Goal: Task Accomplishment & Management: Complete application form

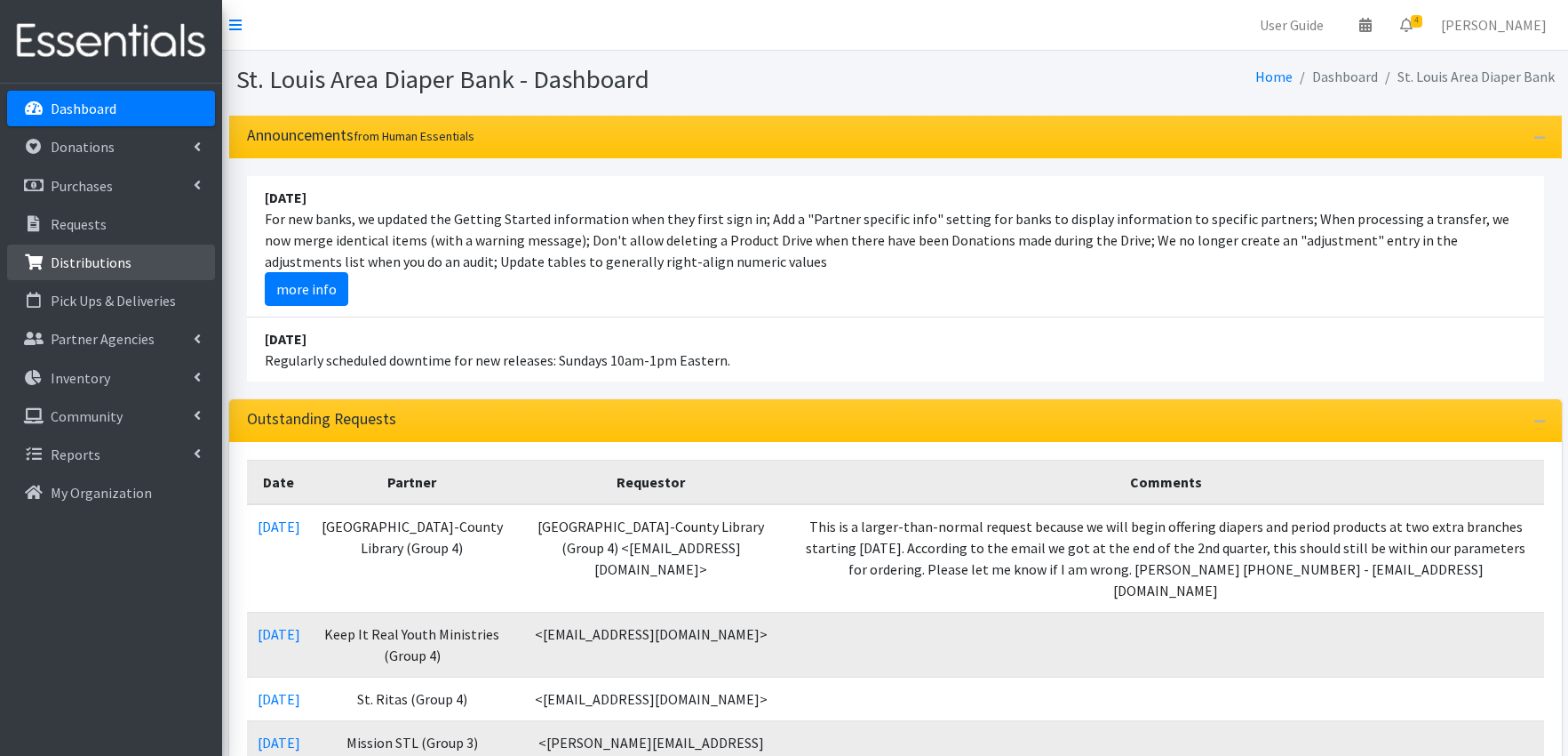
click at [78, 256] on p "Distributions" at bounding box center [91, 262] width 81 height 18
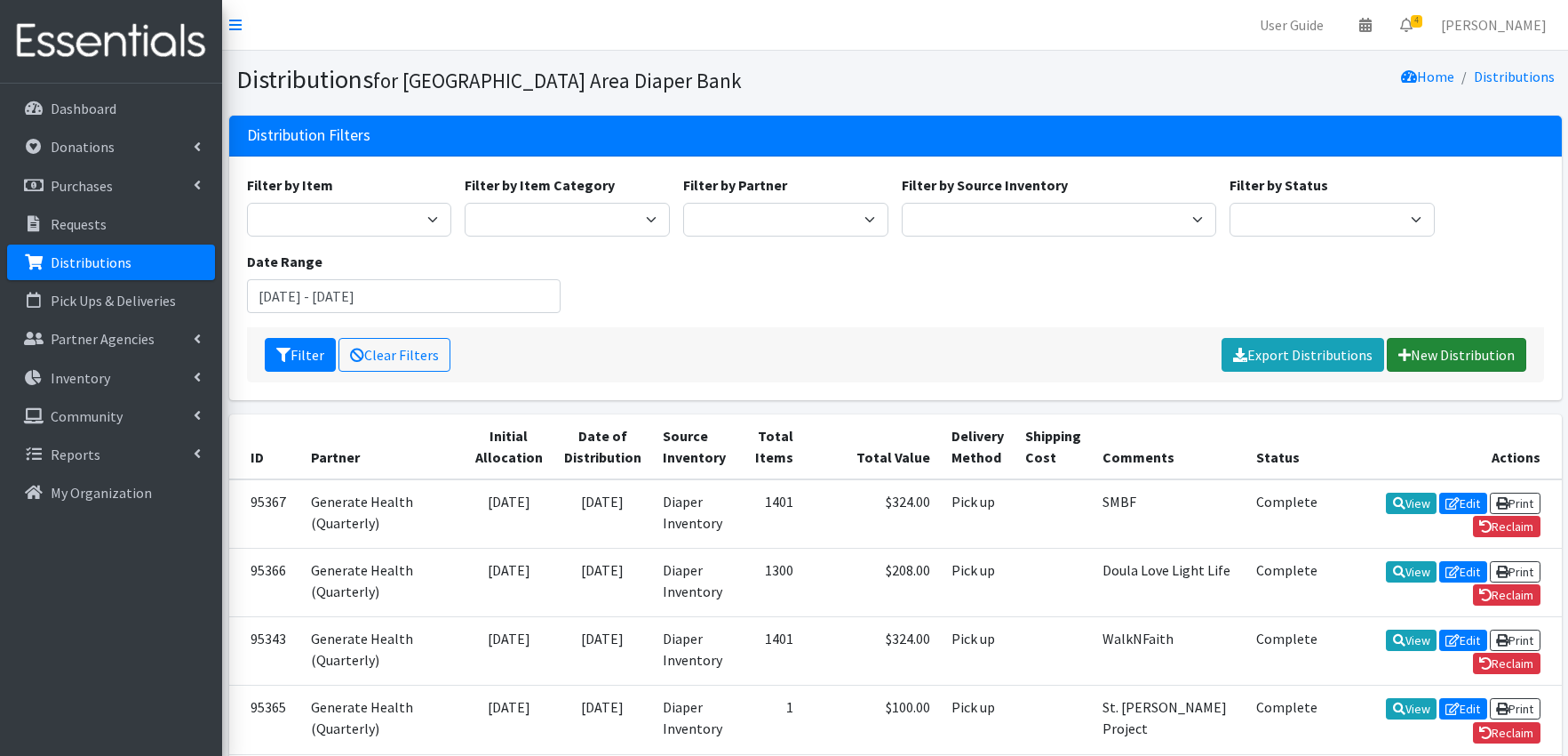
click at [1453, 351] on link "New Distribution" at bounding box center [1456, 354] width 140 height 33
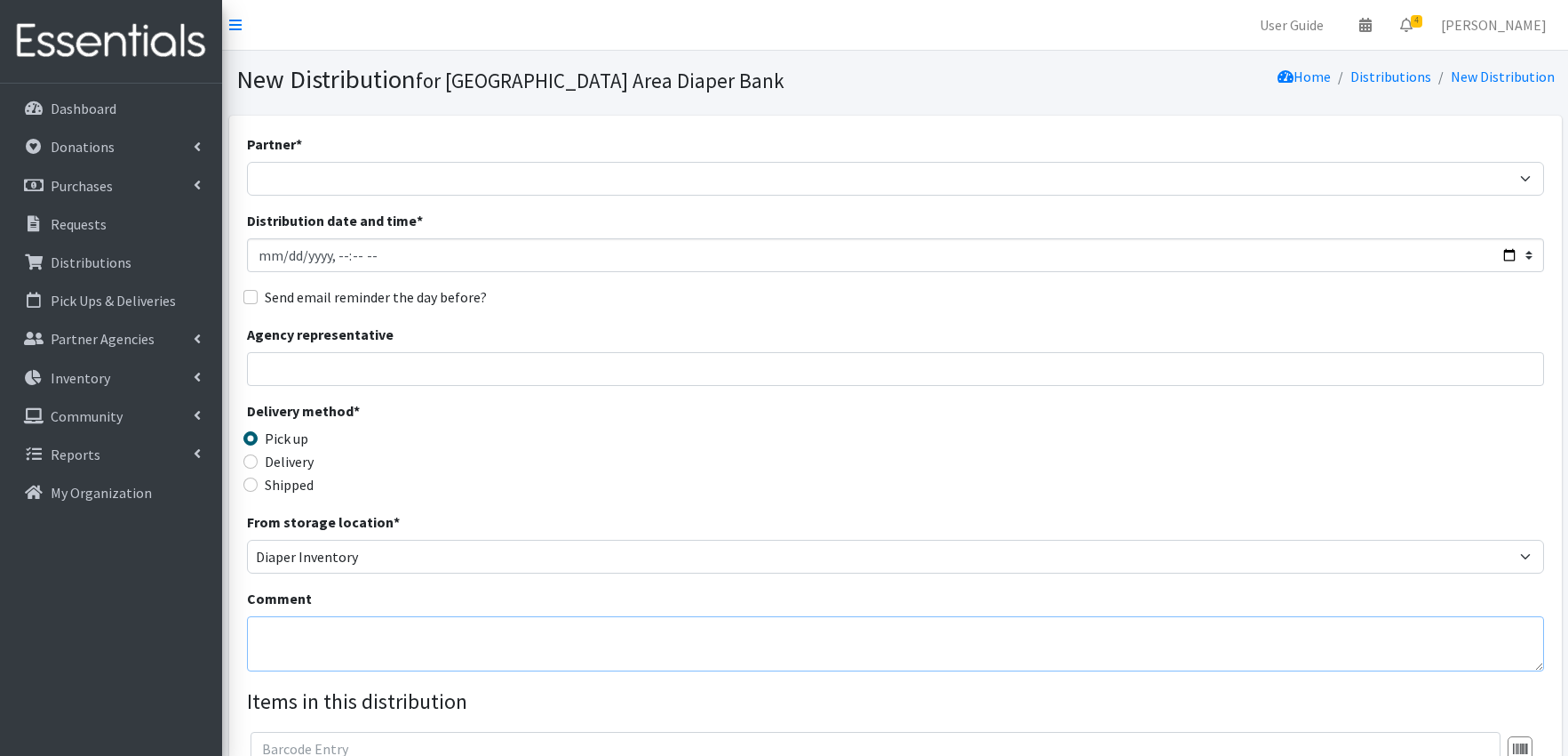
click at [303, 638] on textarea "Comment" at bounding box center [895, 643] width 1297 height 55
paste textarea "Ritenour Co-Care Food Pantry"
type textarea "Ritenour Co-Care Food Pantry - Angela Gabel - Pick up 9/4 or 9/5"
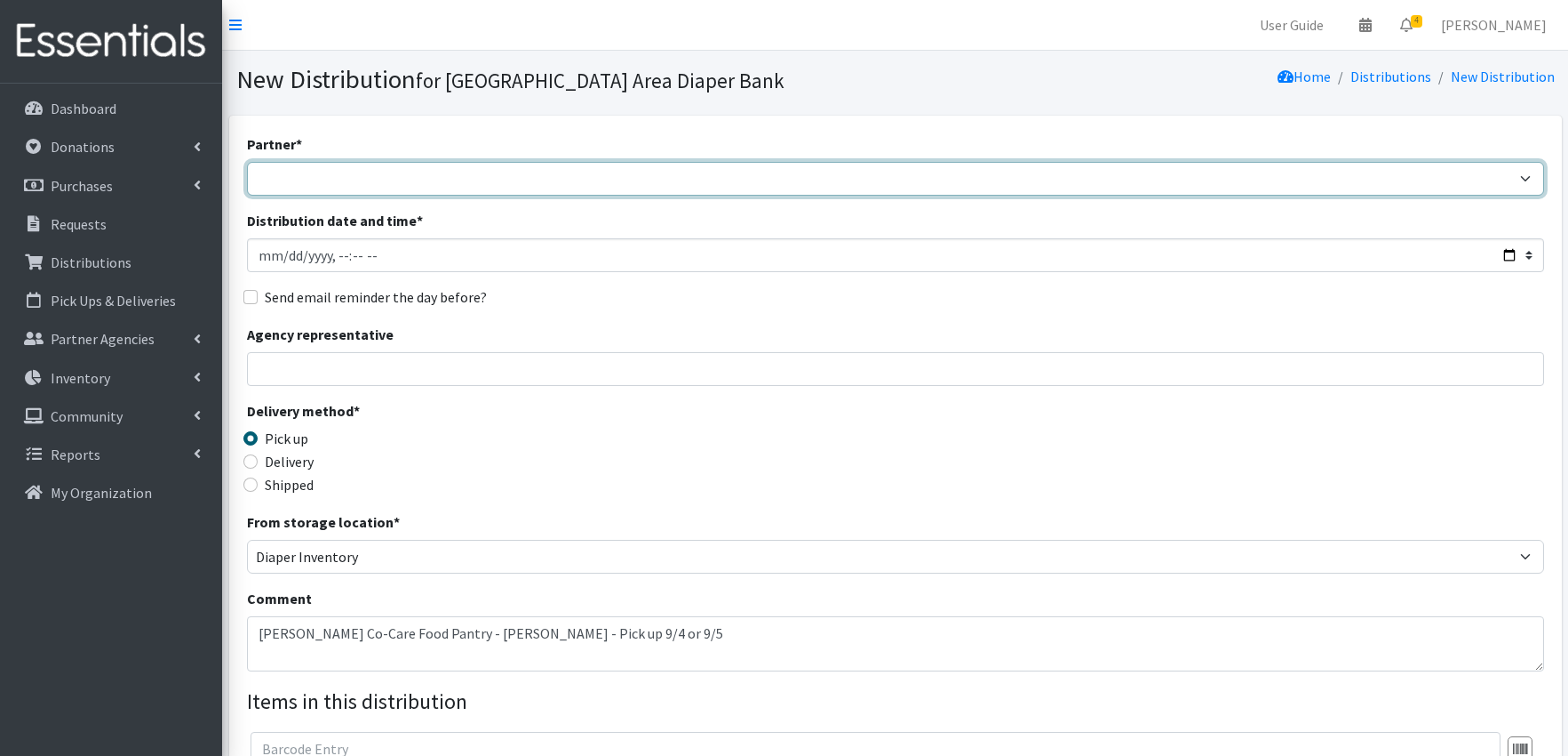
click at [314, 177] on select "Affinia Healthcare (Group 2) Annie Malone (Group 1) Assistance League of St. Lo…" at bounding box center [895, 178] width 1297 height 33
select select "2736"
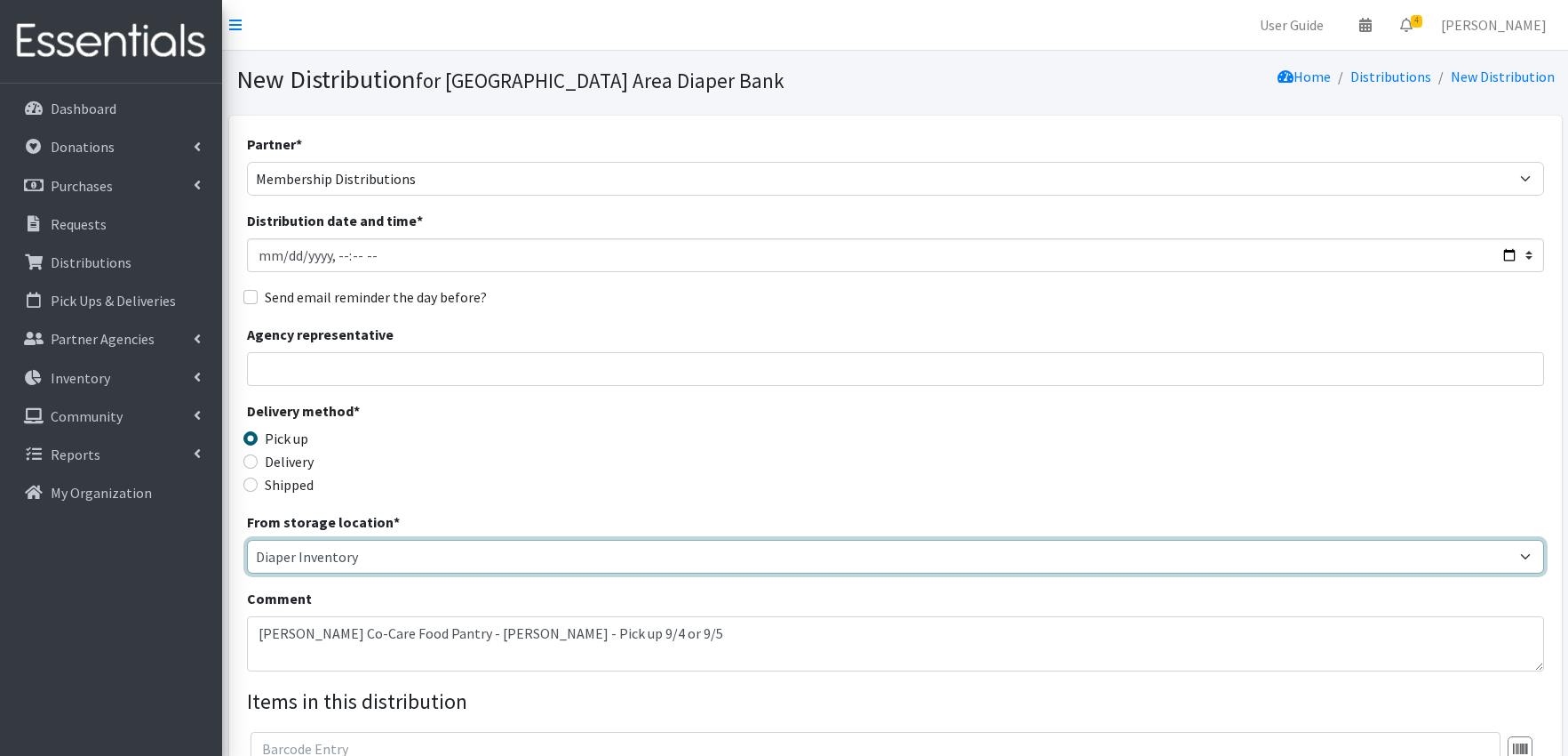
click at [610, 545] on select "Diaper Inventory Rolla storage Unit" at bounding box center [895, 556] width 1297 height 33
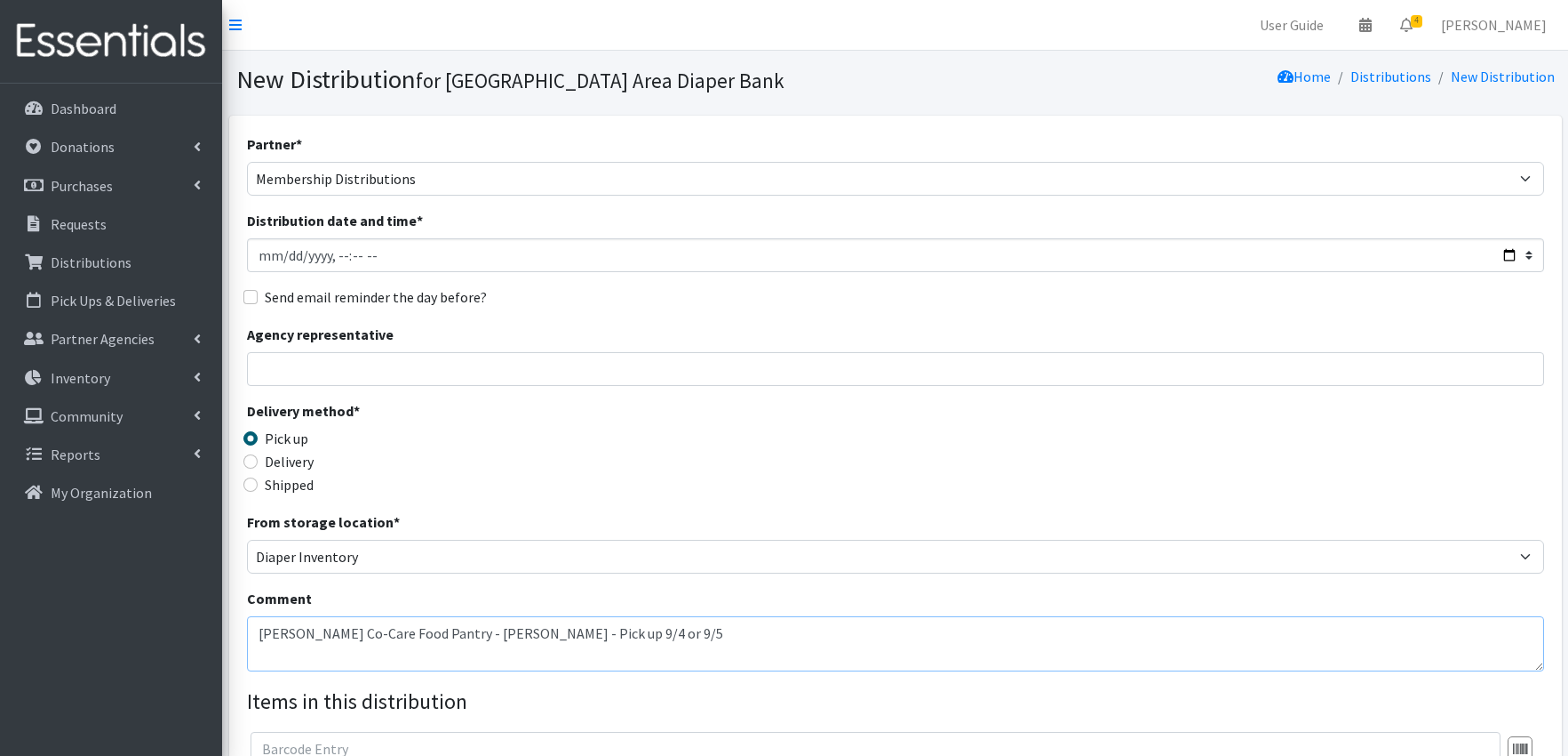
click at [657, 633] on textarea "Ritenour Co-Care Food Pantry - Angela Gabel - Pick up 9/4 or 9/5" at bounding box center [895, 643] width 1297 height 55
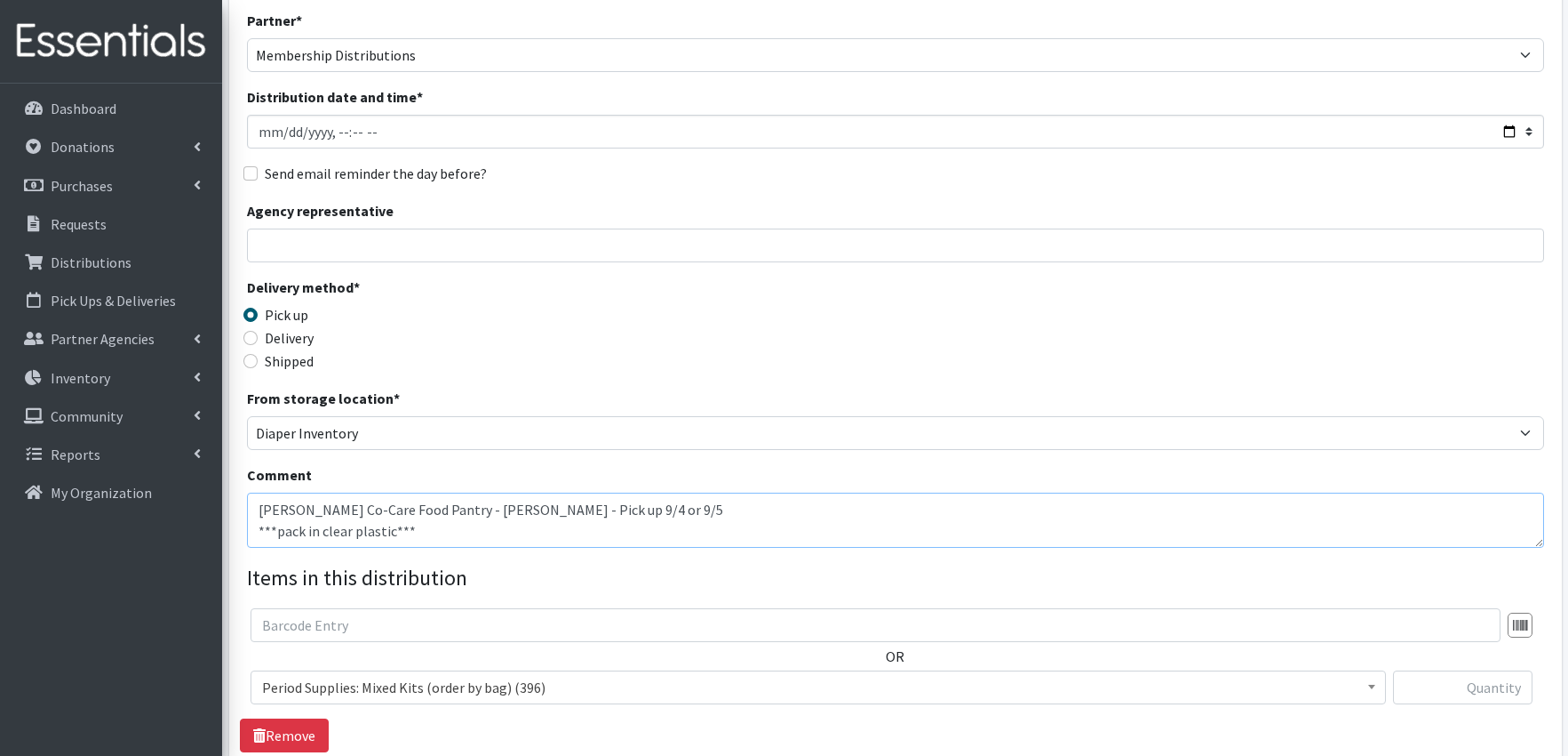
scroll to position [346, 0]
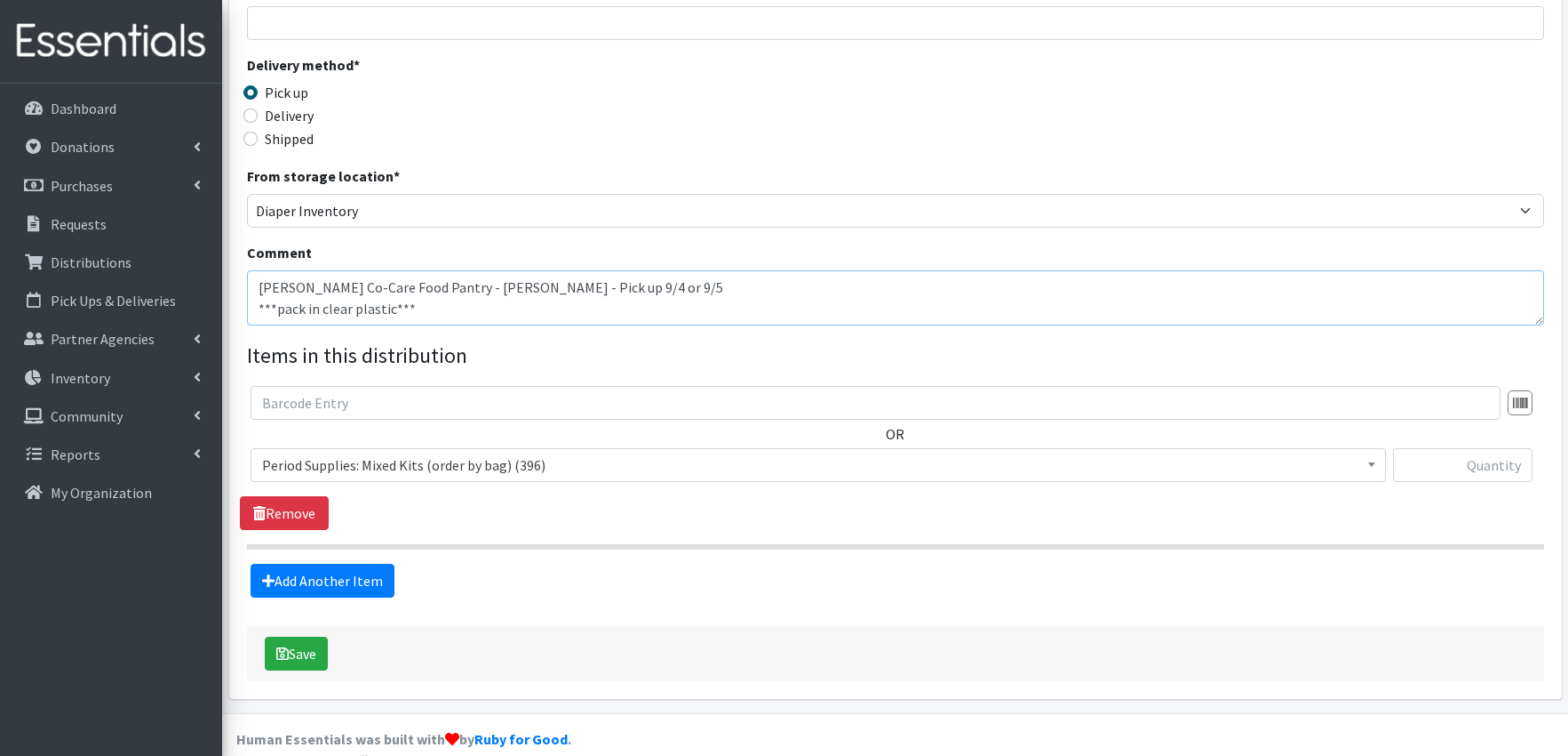
type textarea "Ritenour Co-Care Food Pantry - Angela Gabel - Pick up 9/4 or 9/5 ***pack in cle…"
click at [585, 464] on span "Period Supplies: Mixed Kits (order by bag) (396)" at bounding box center [818, 464] width 1112 height 24
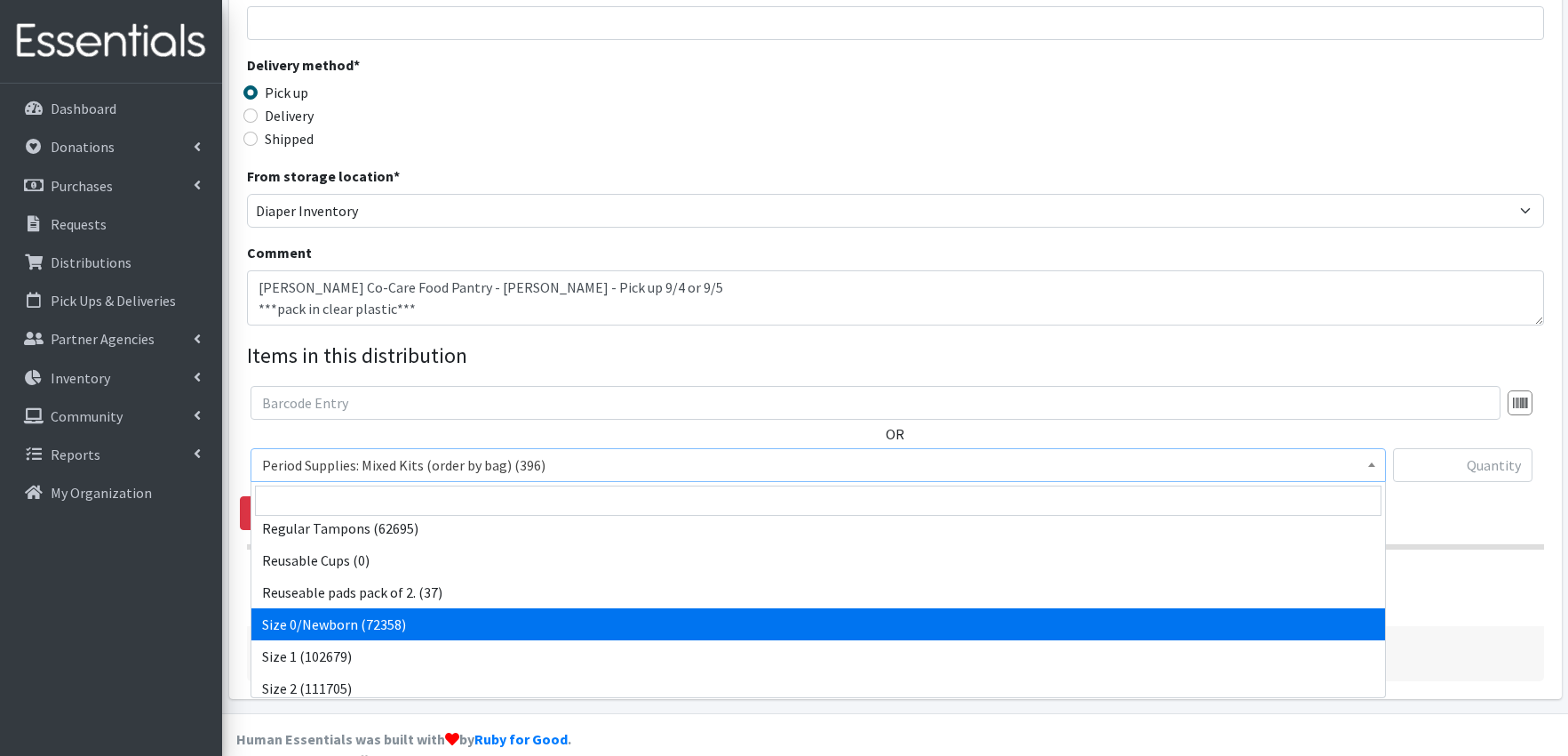
scroll to position [587, 0]
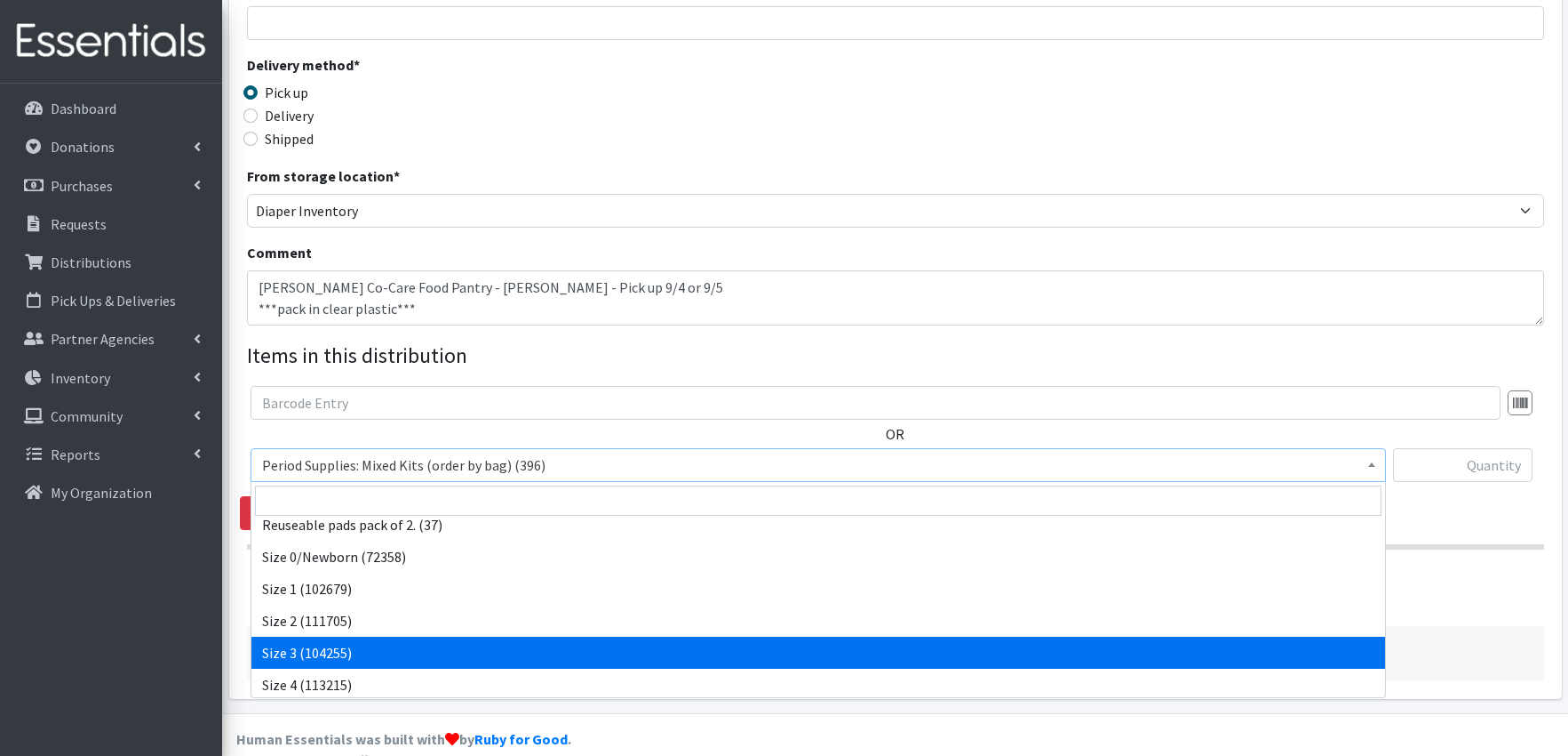
select select "1094"
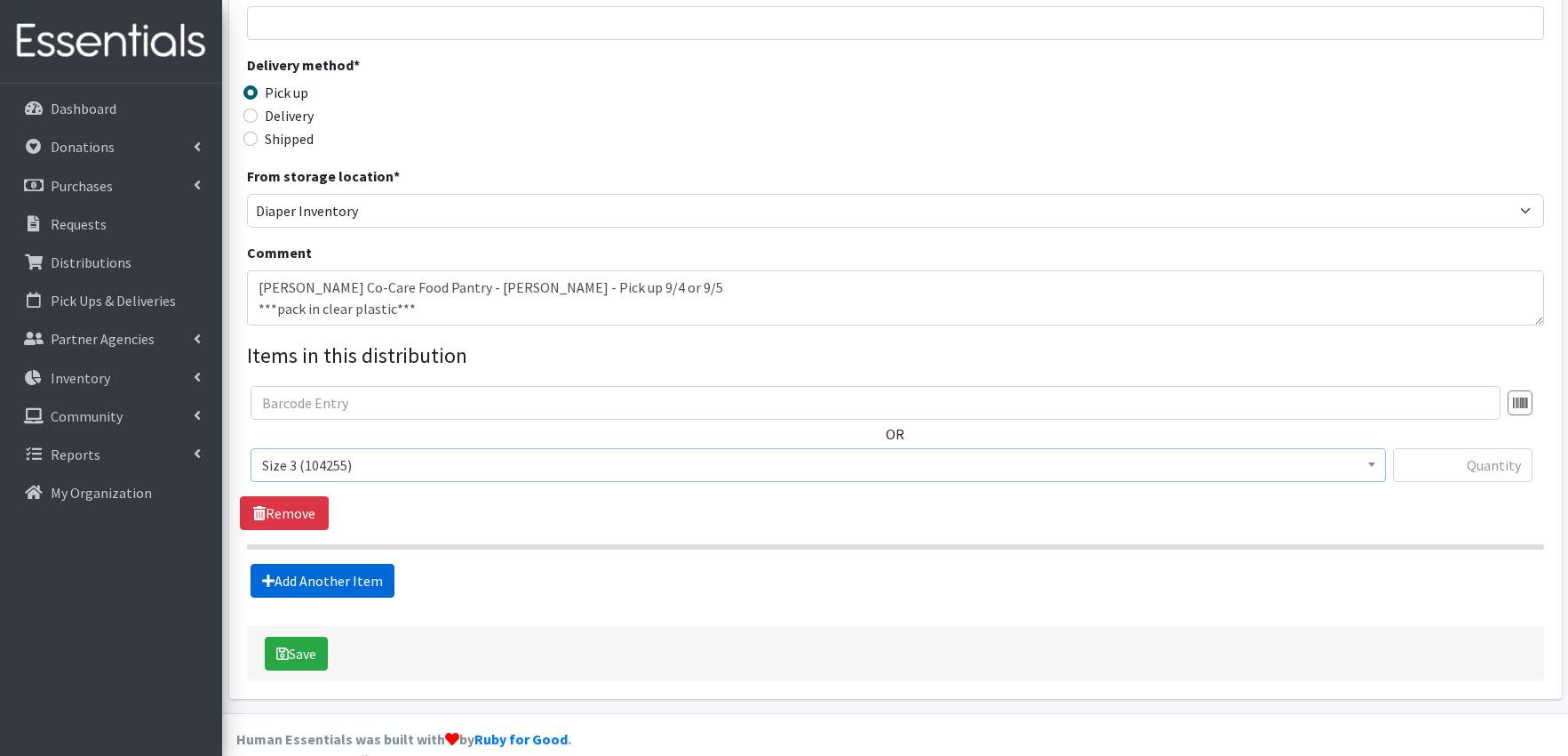
click at [360, 579] on link "Add Another Item" at bounding box center [322, 581] width 144 height 33
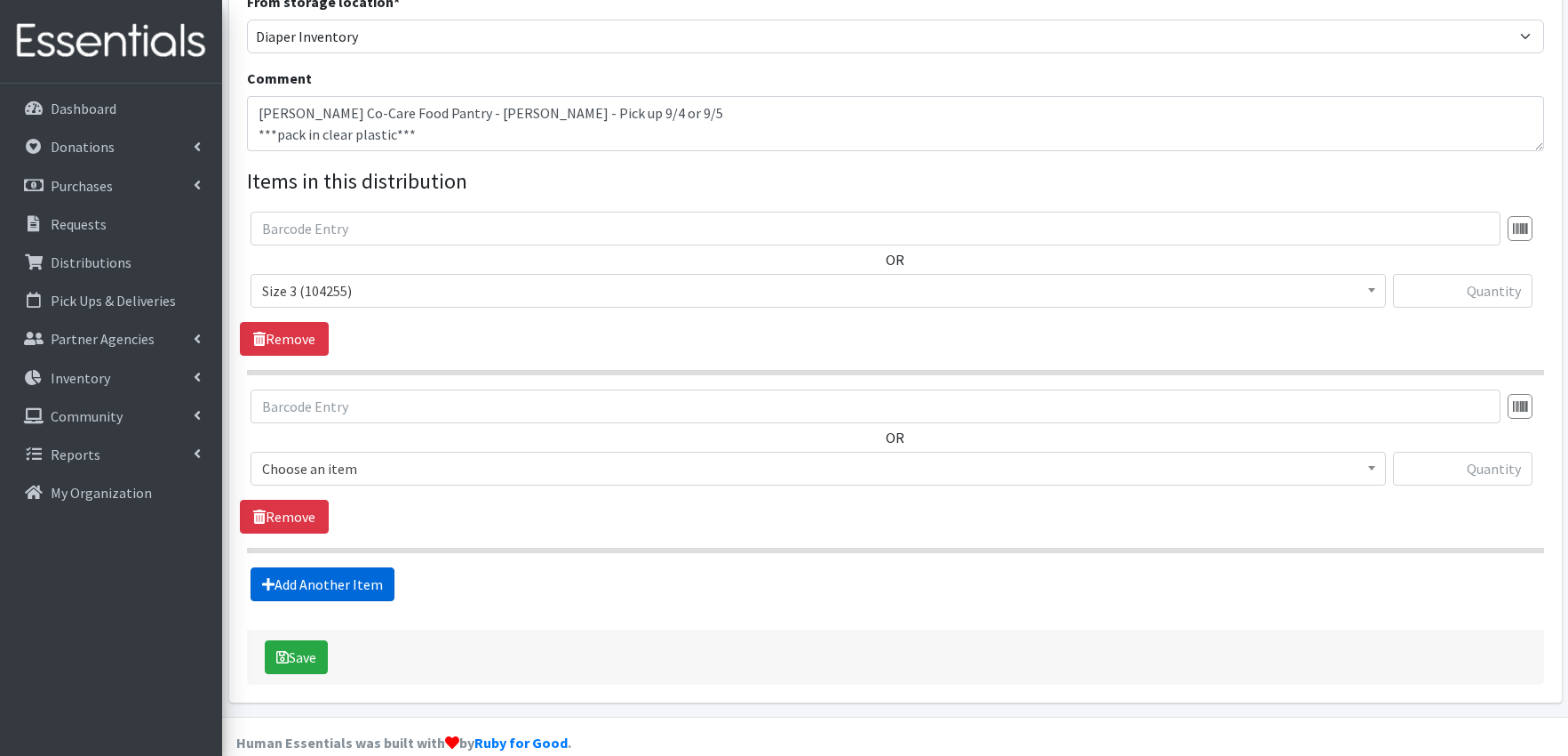
scroll to position [547, 0]
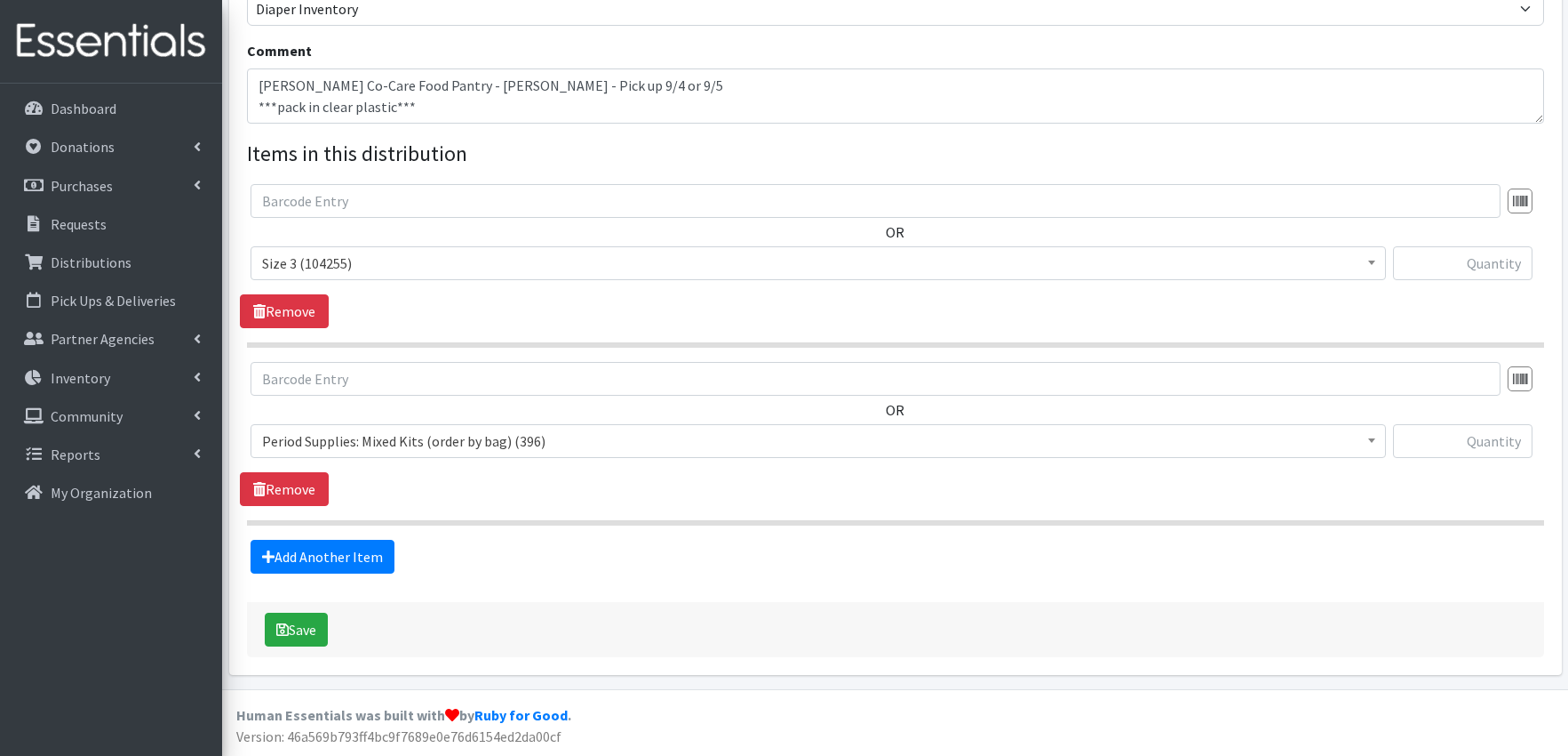
click at [421, 441] on span "Period Supplies: Mixed Kits (order by bag) (396)" at bounding box center [818, 441] width 1112 height 24
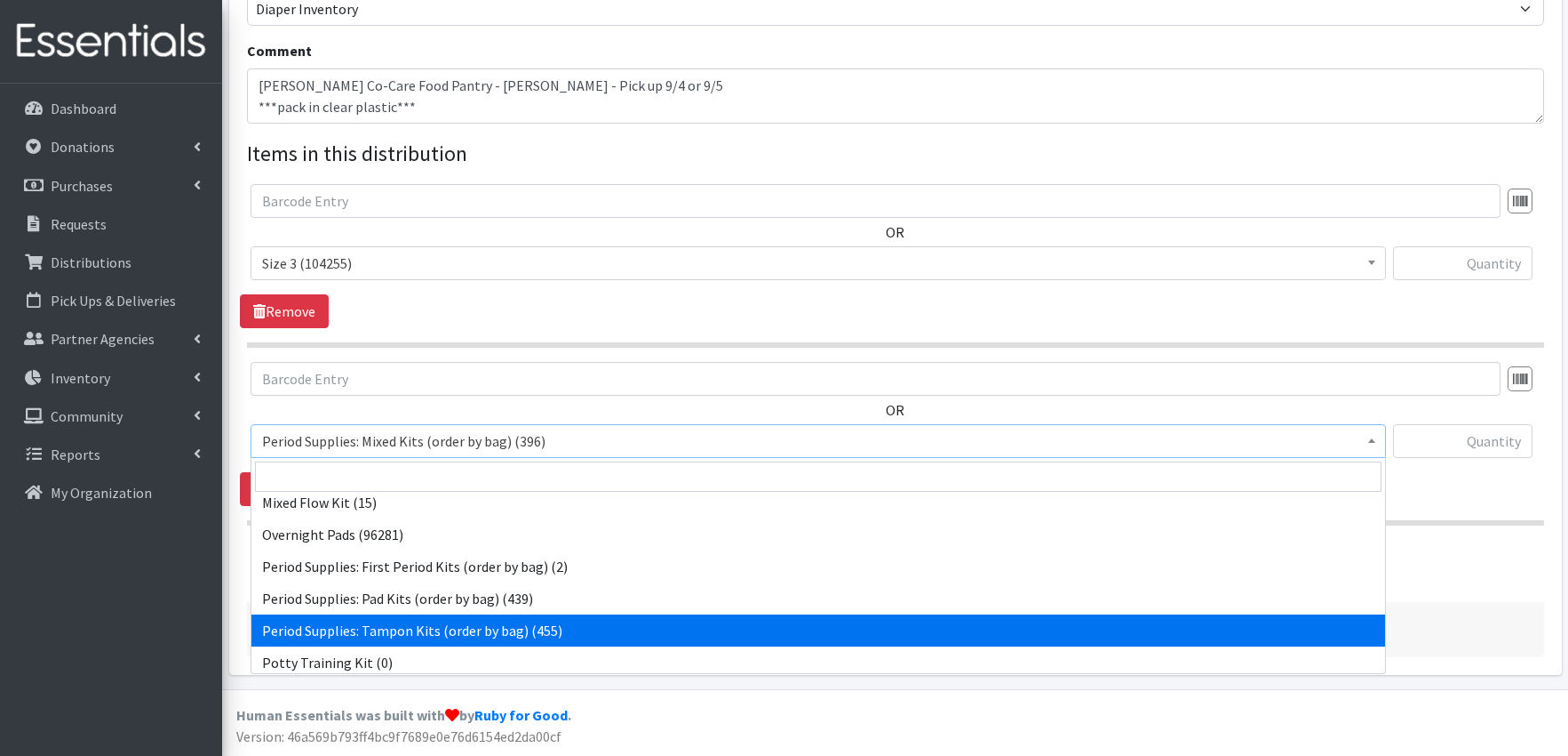
scroll to position [573, 0]
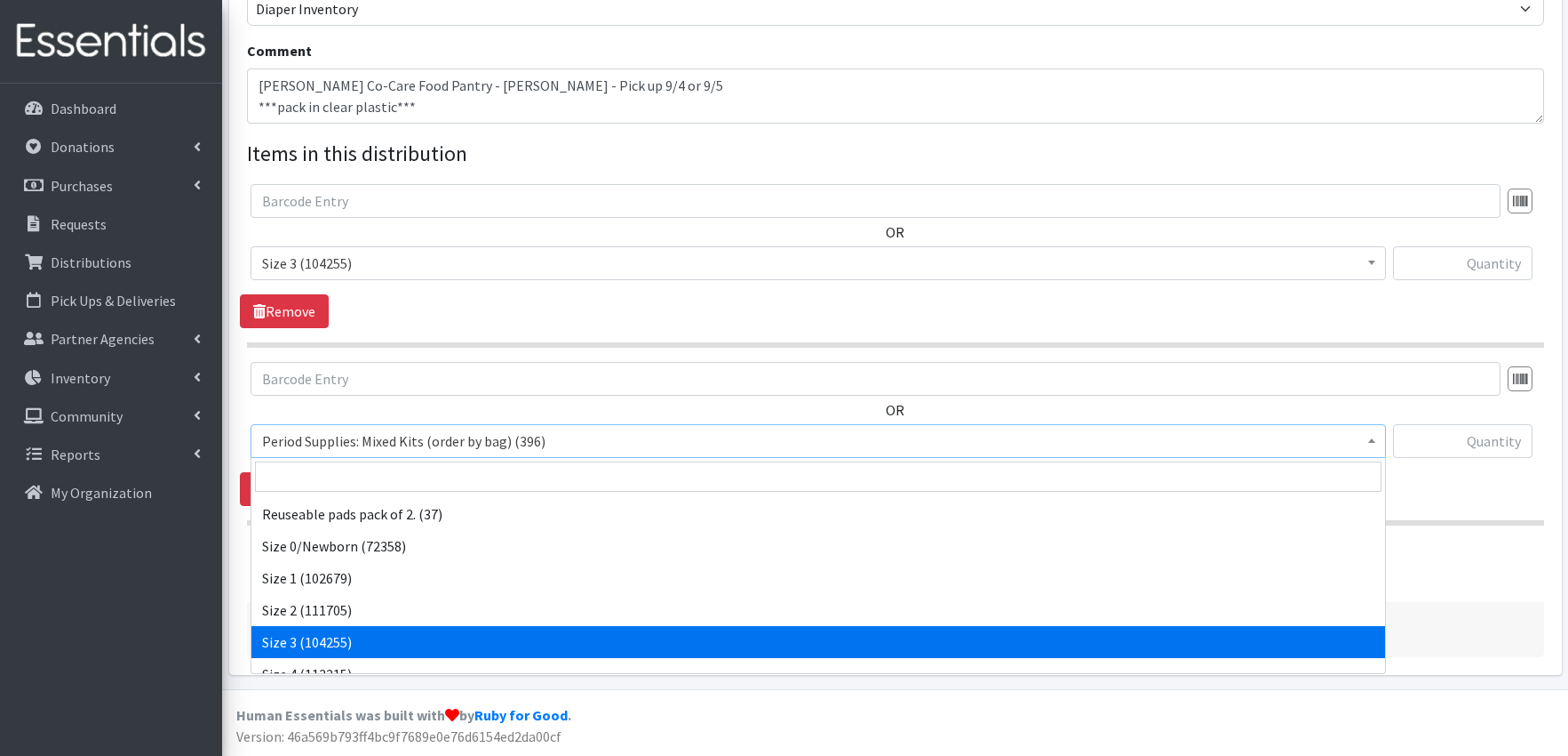
select select "1094"
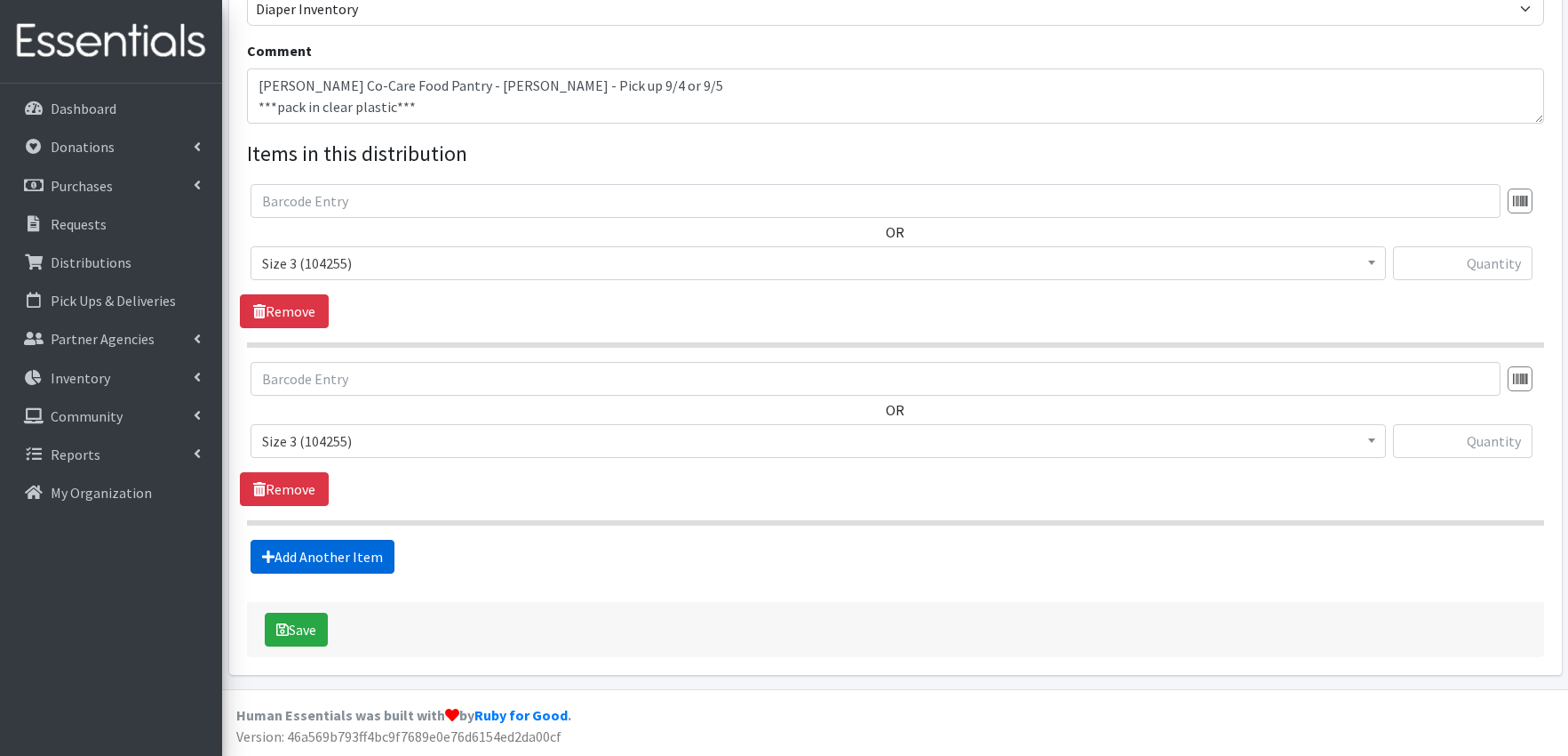
click at [347, 550] on link "Add Another Item" at bounding box center [322, 556] width 144 height 33
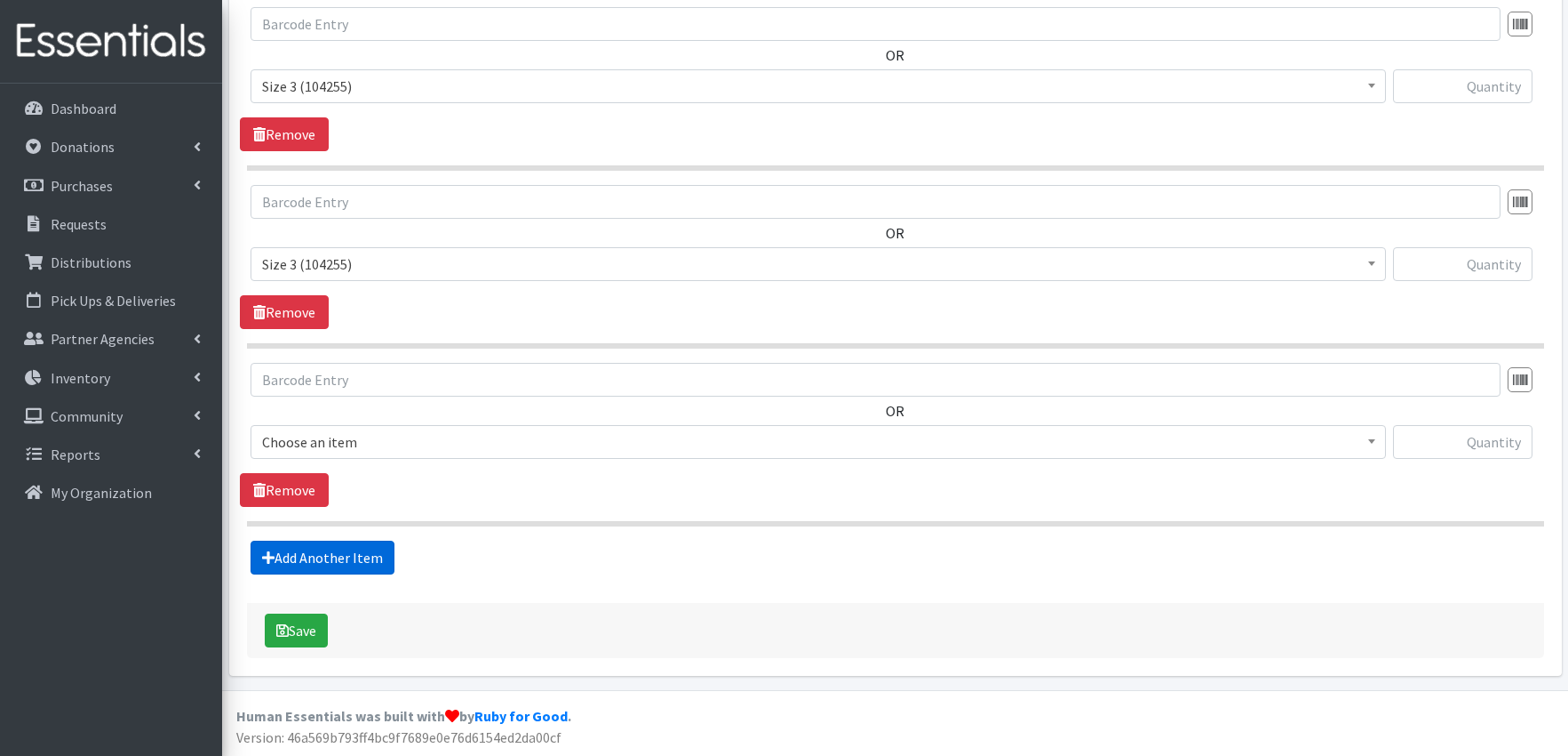
scroll to position [726, 0]
click at [392, 439] on span "Choose an item" at bounding box center [818, 441] width 1112 height 24
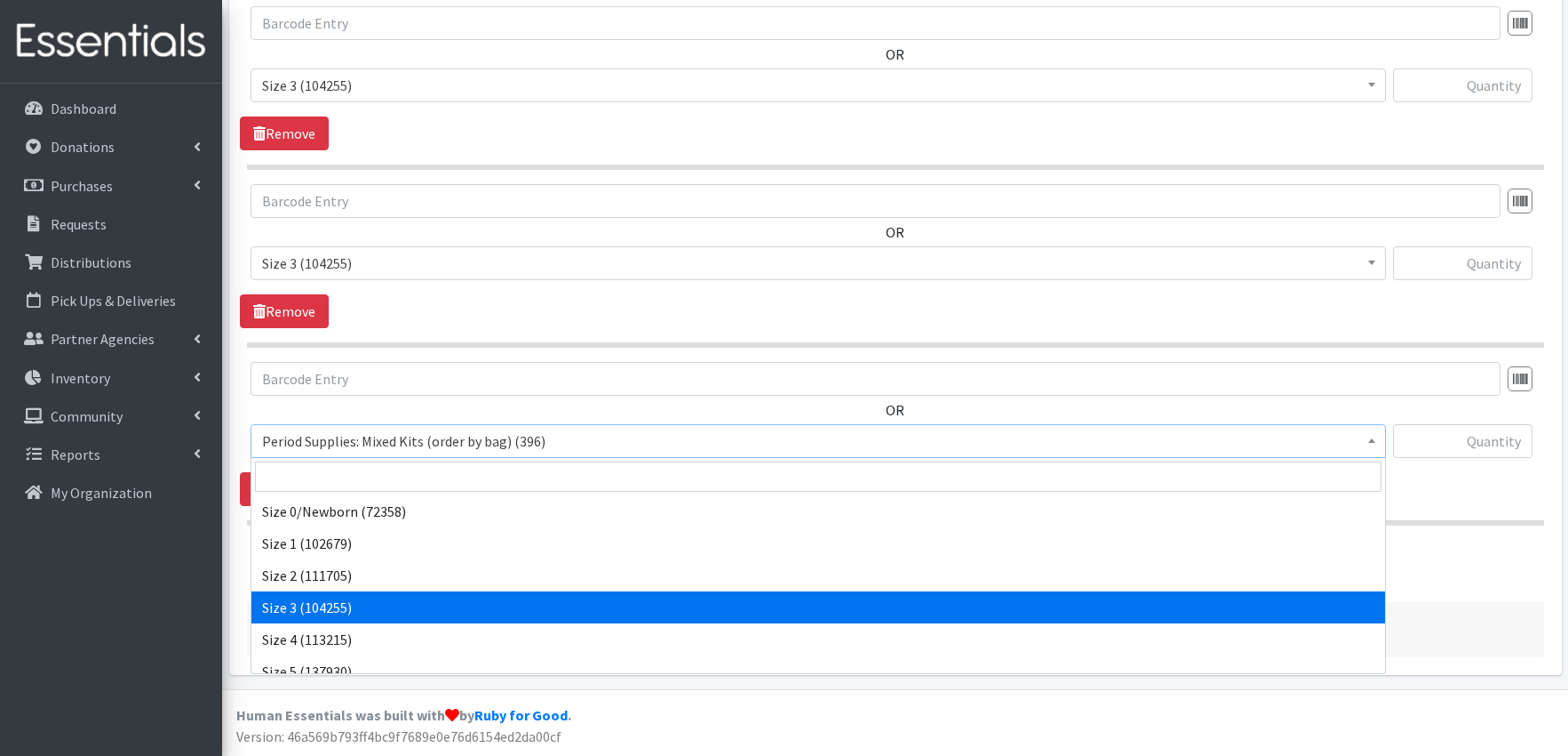
scroll to position [620, 0]
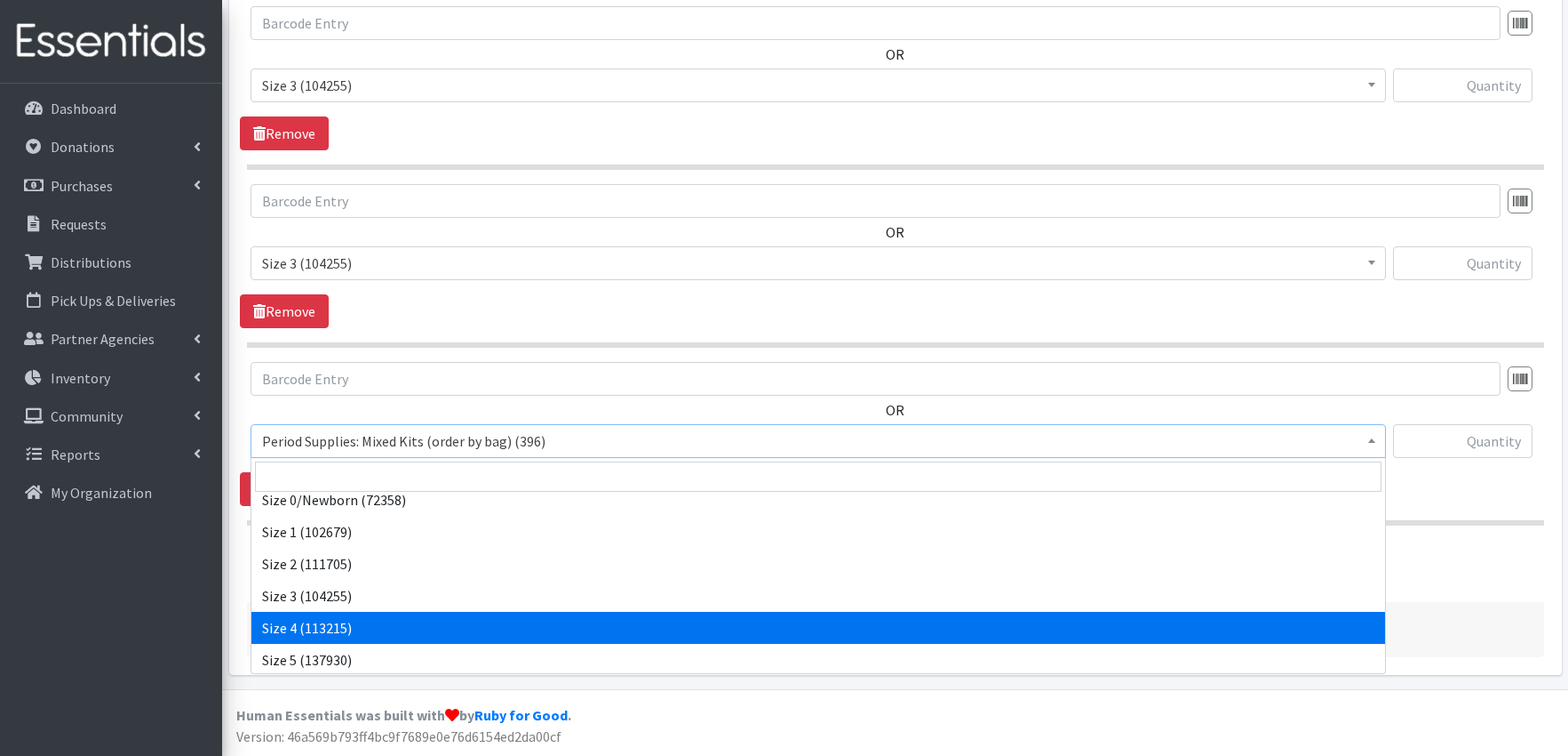
select select "1097"
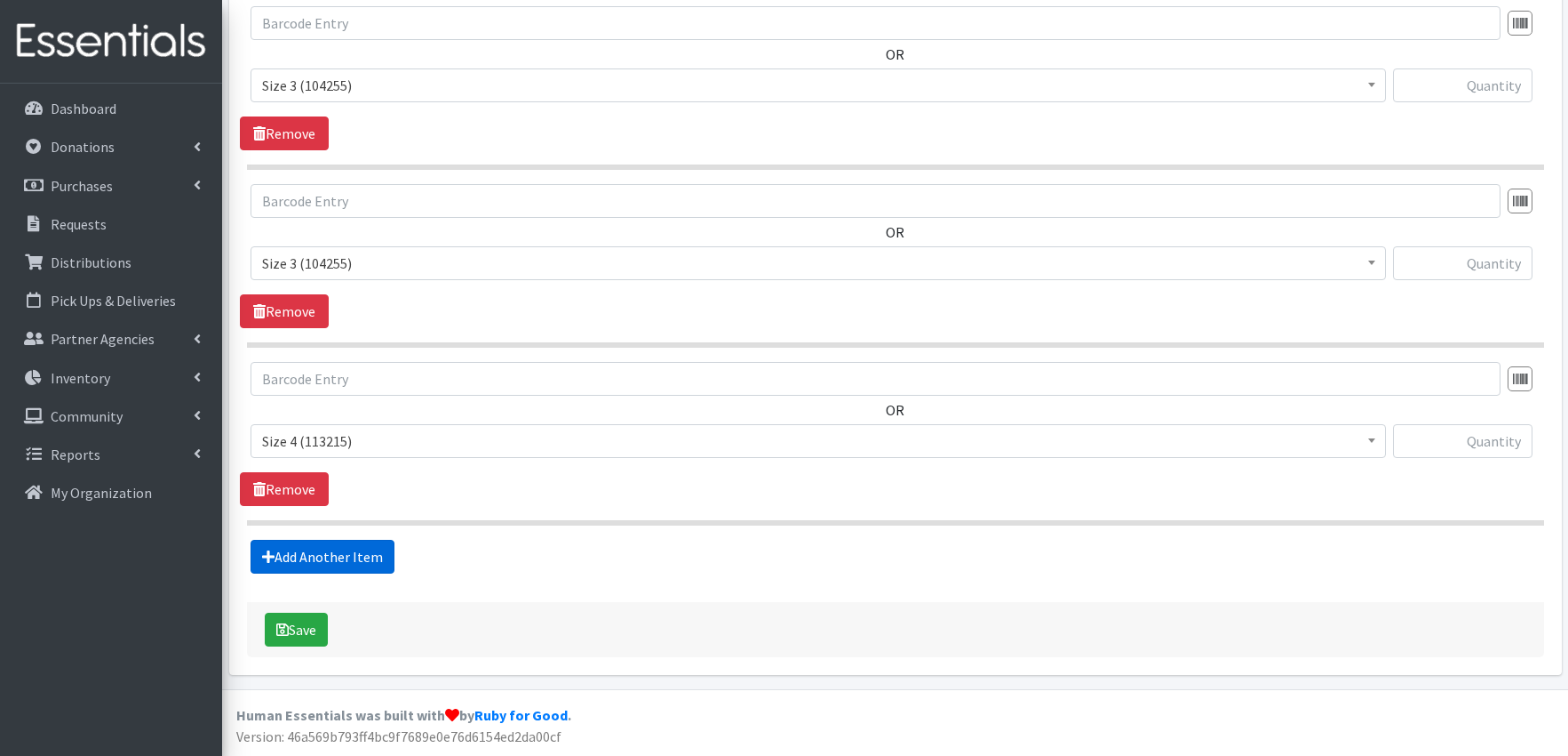
click at [340, 561] on link "Add Another Item" at bounding box center [322, 556] width 144 height 33
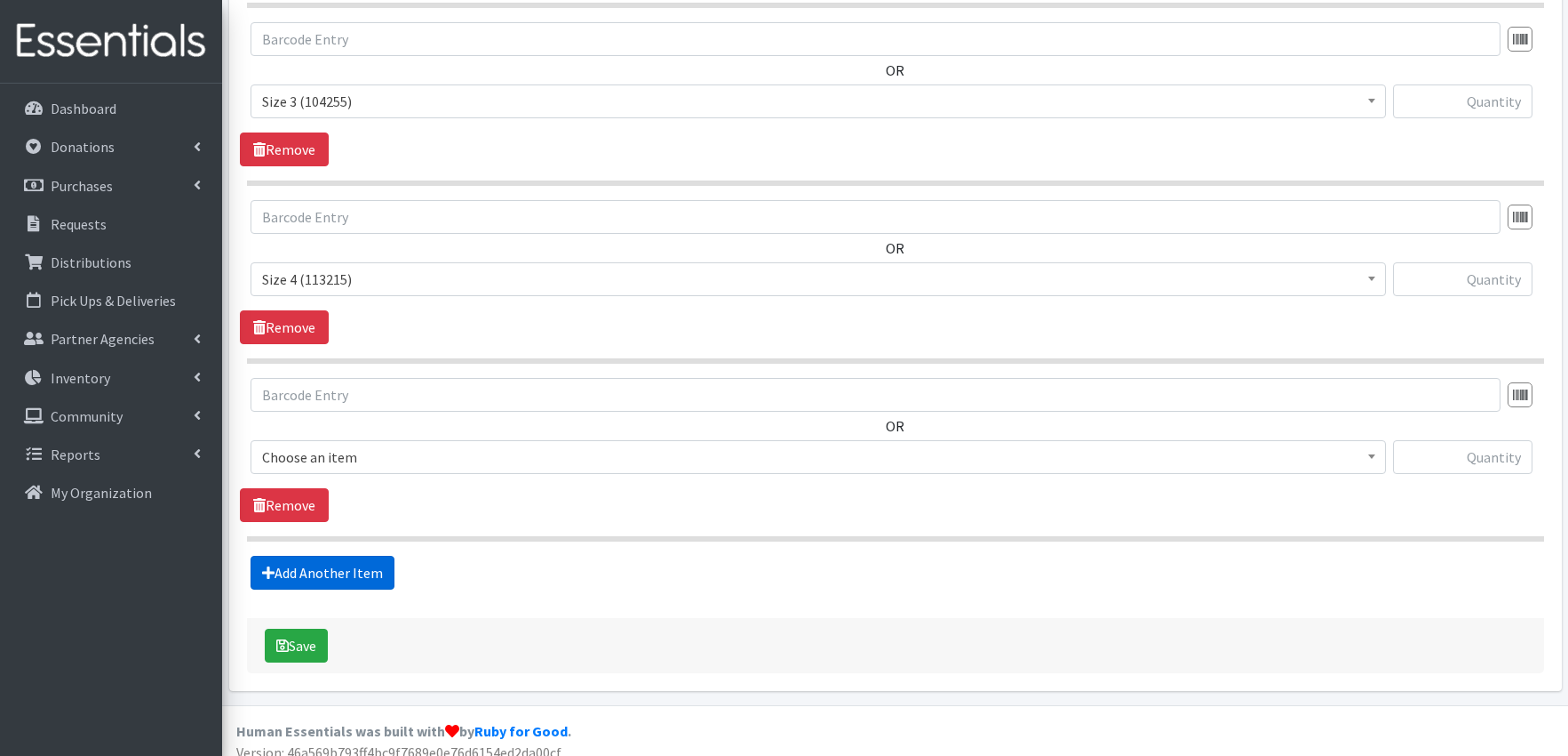
scroll to position [903, 0]
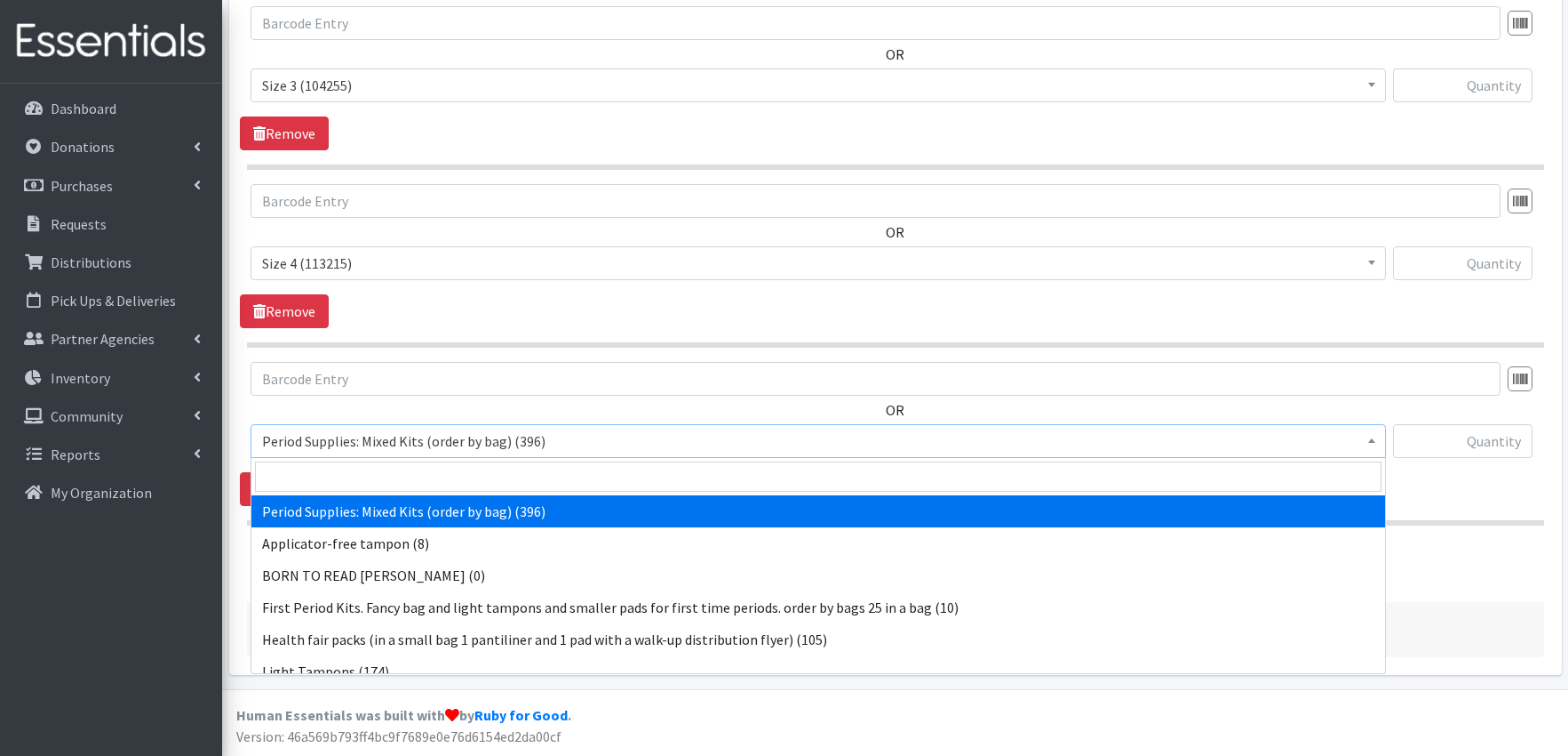
click at [408, 442] on span "Period Supplies: Mixed Kits (order by bag) (396)" at bounding box center [818, 441] width 1112 height 24
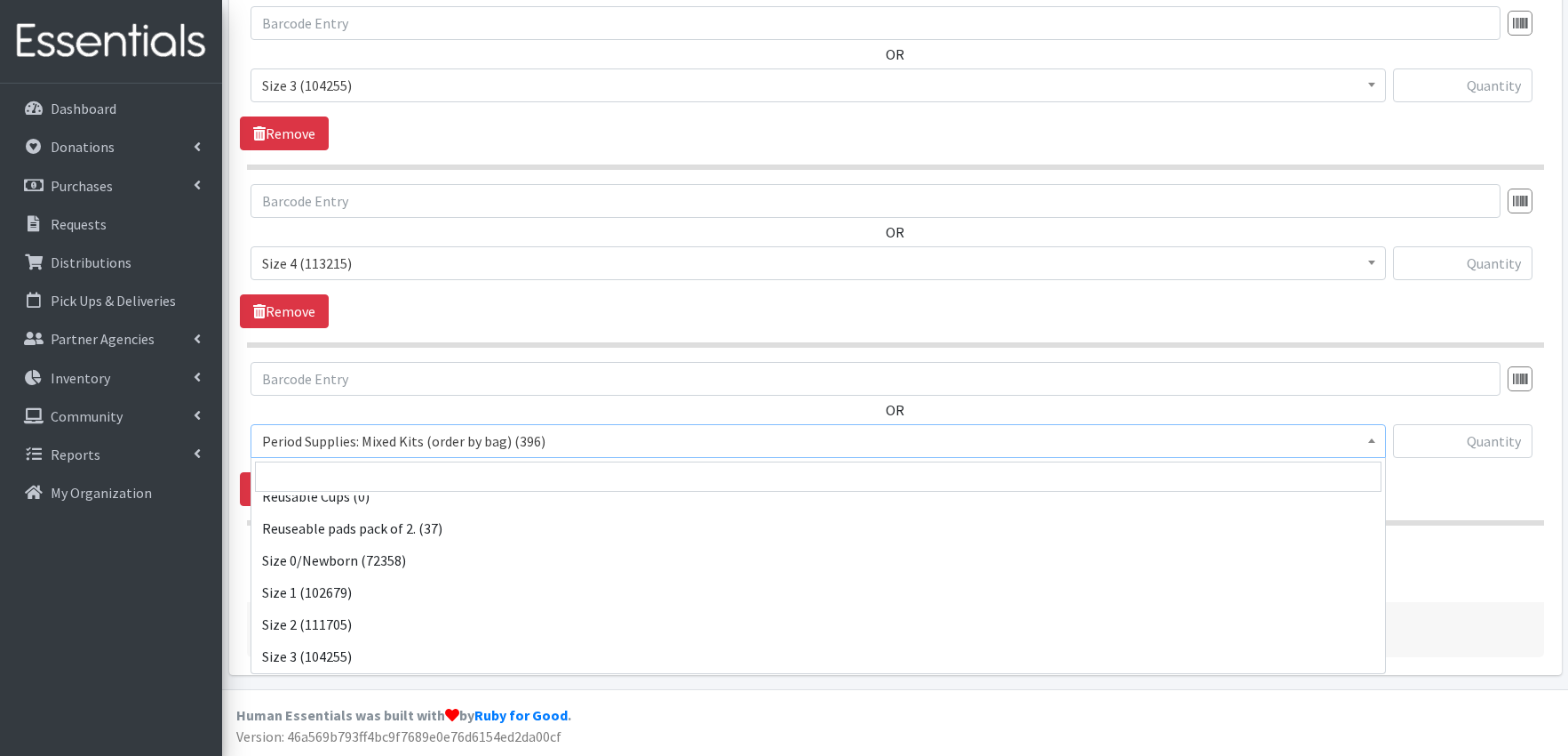
scroll to position [636, 0]
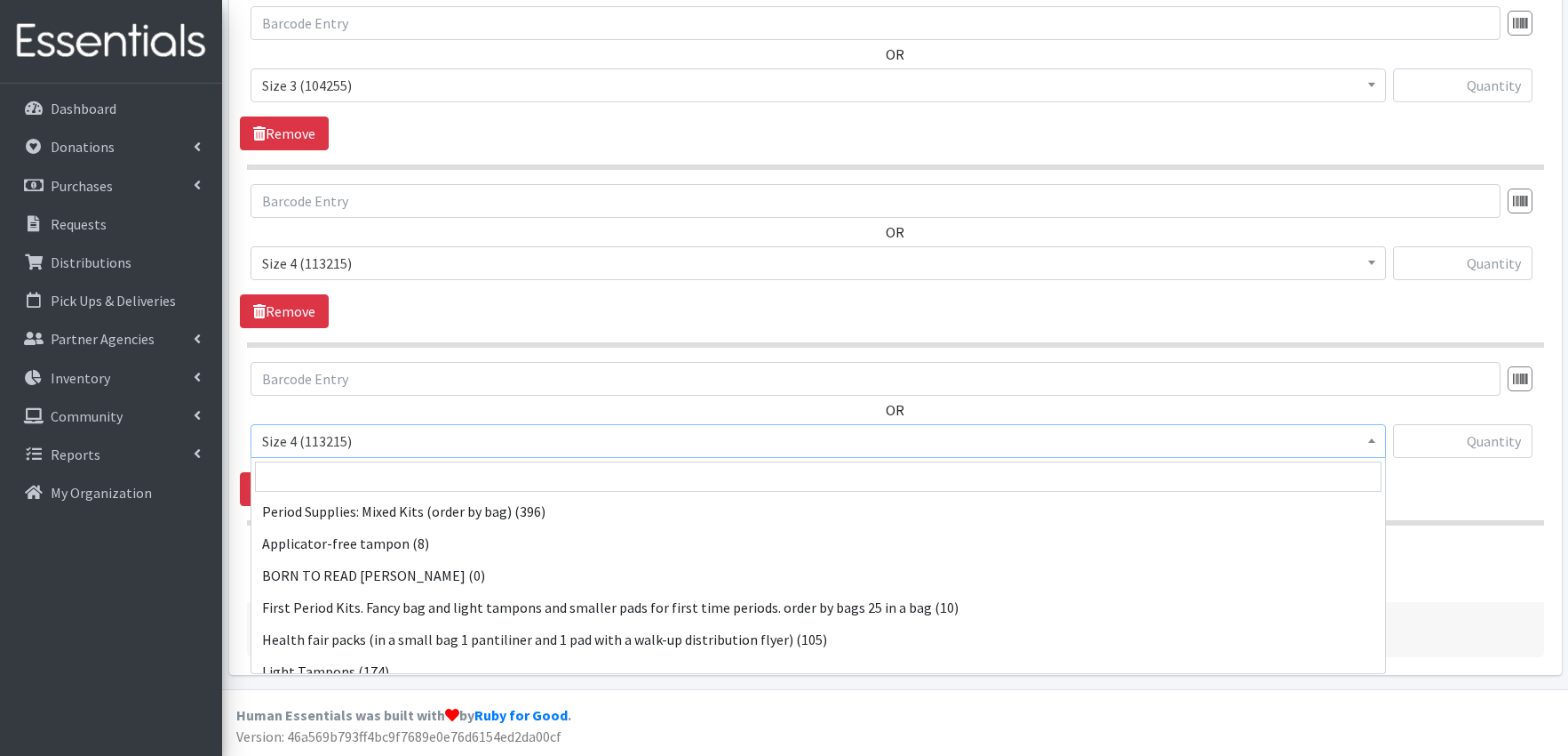
click at [364, 447] on span "Size 4 (113215)" at bounding box center [818, 441] width 1112 height 24
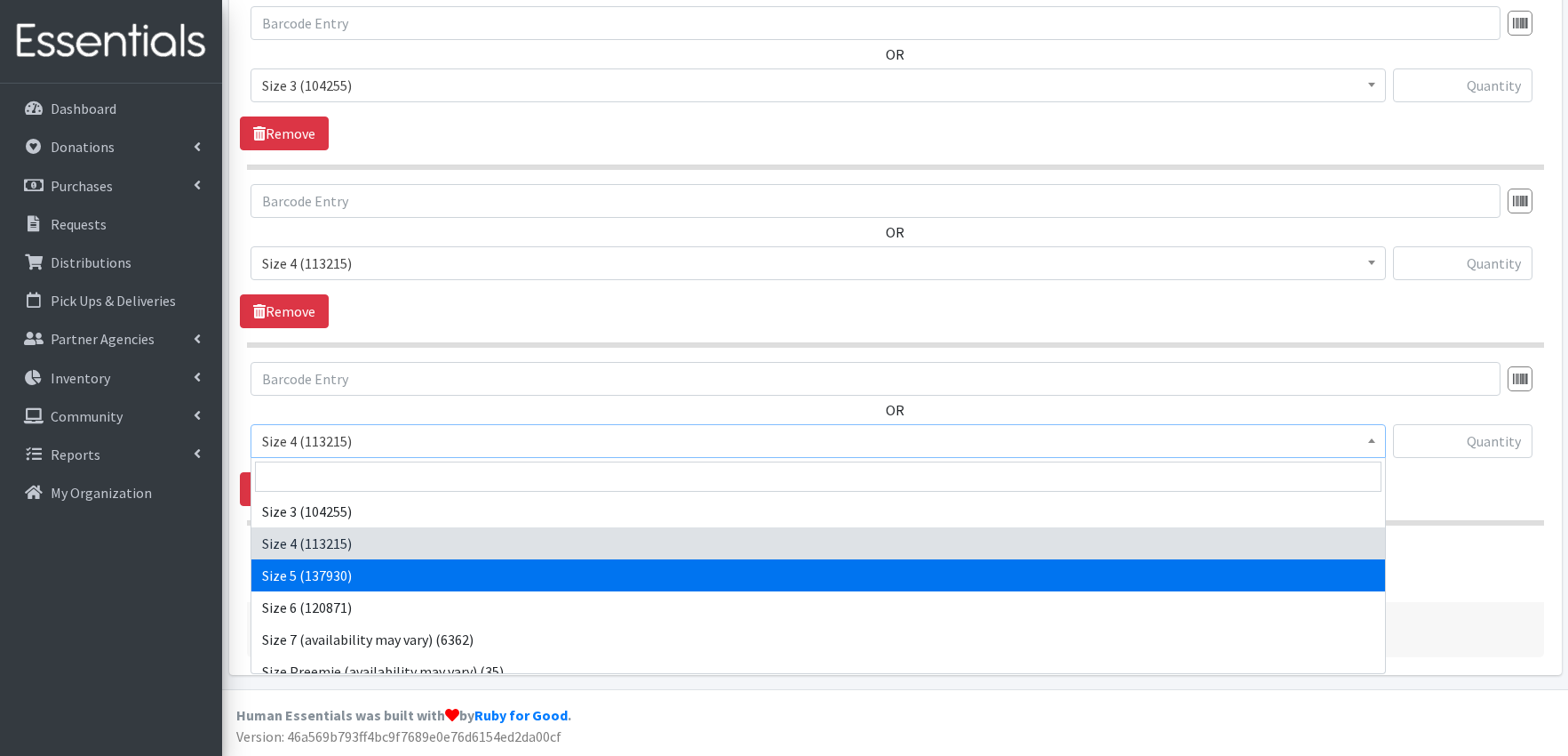
select select "1098"
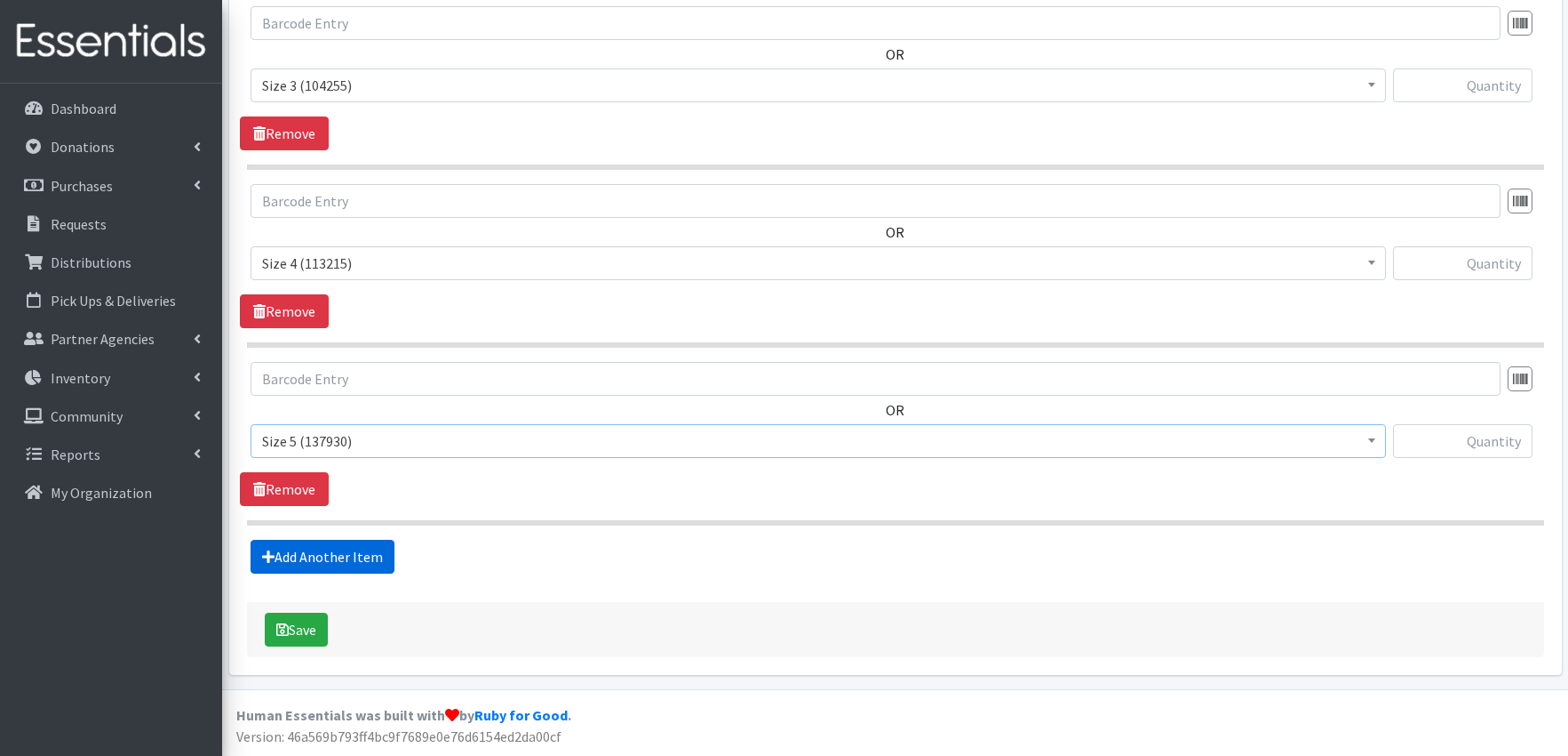
click at [317, 546] on link "Add Another Item" at bounding box center [322, 556] width 144 height 33
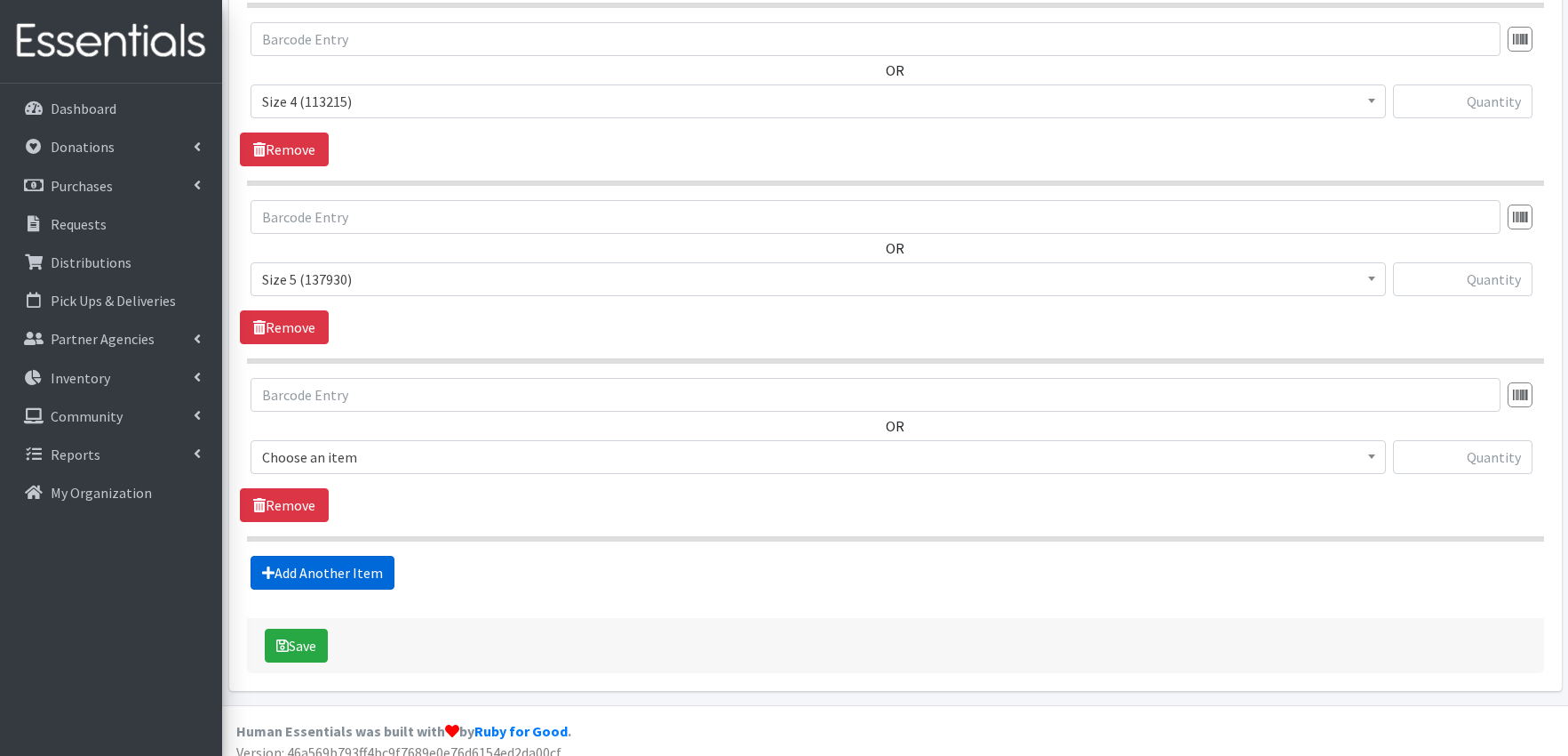
scroll to position [1081, 0]
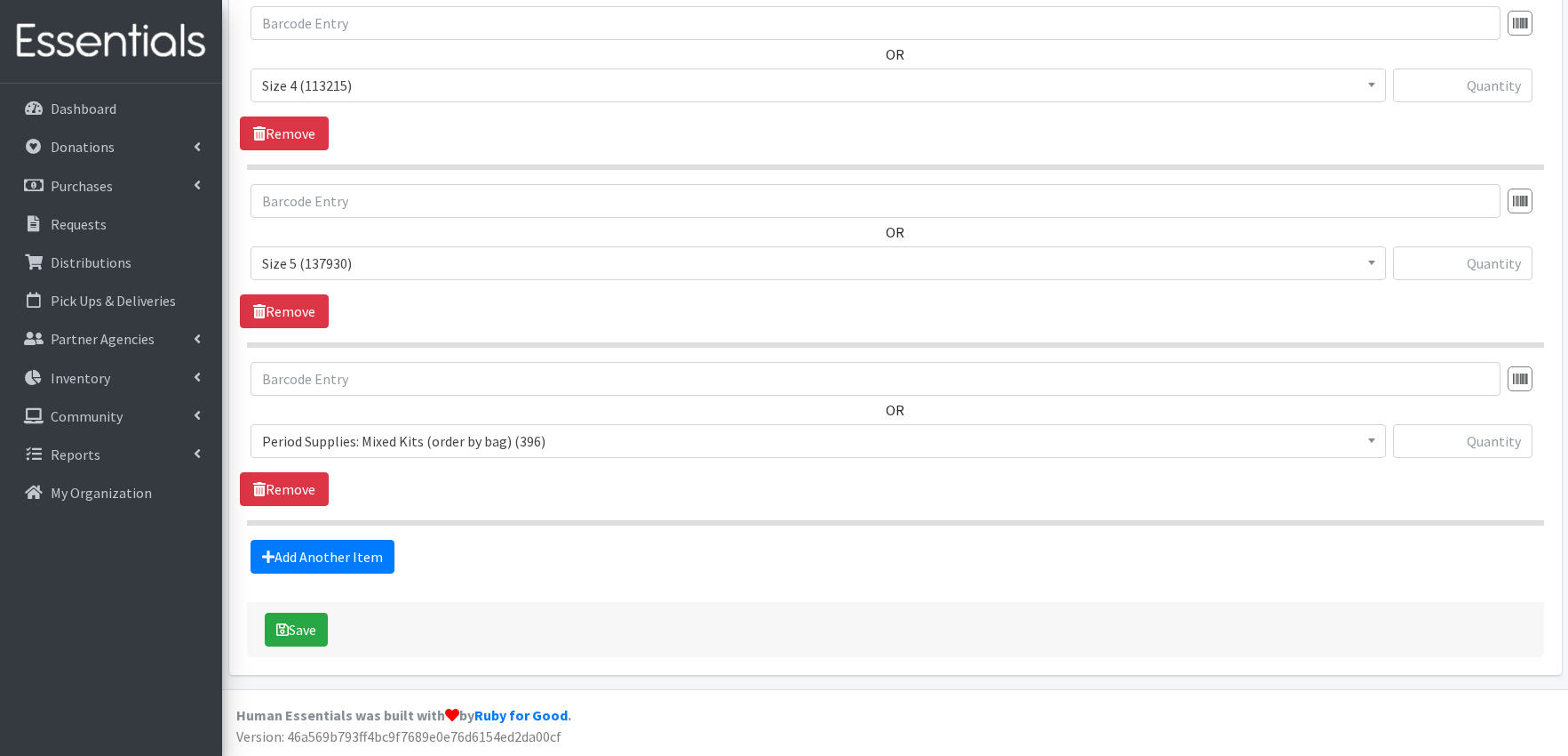
click at [336, 441] on span "Period Supplies: Mixed Kits (order by bag) (396)" at bounding box center [818, 441] width 1112 height 24
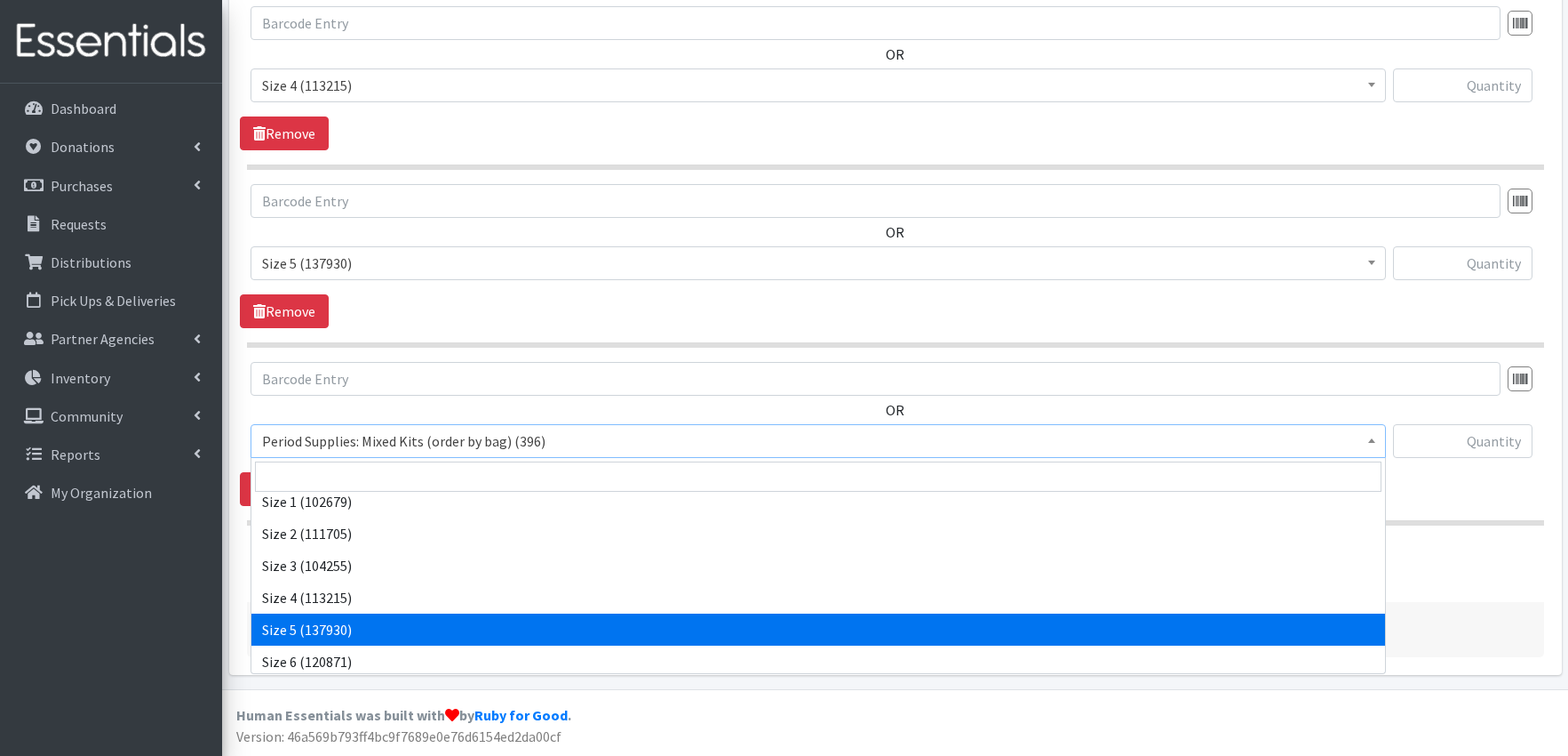
scroll to position [661, 0]
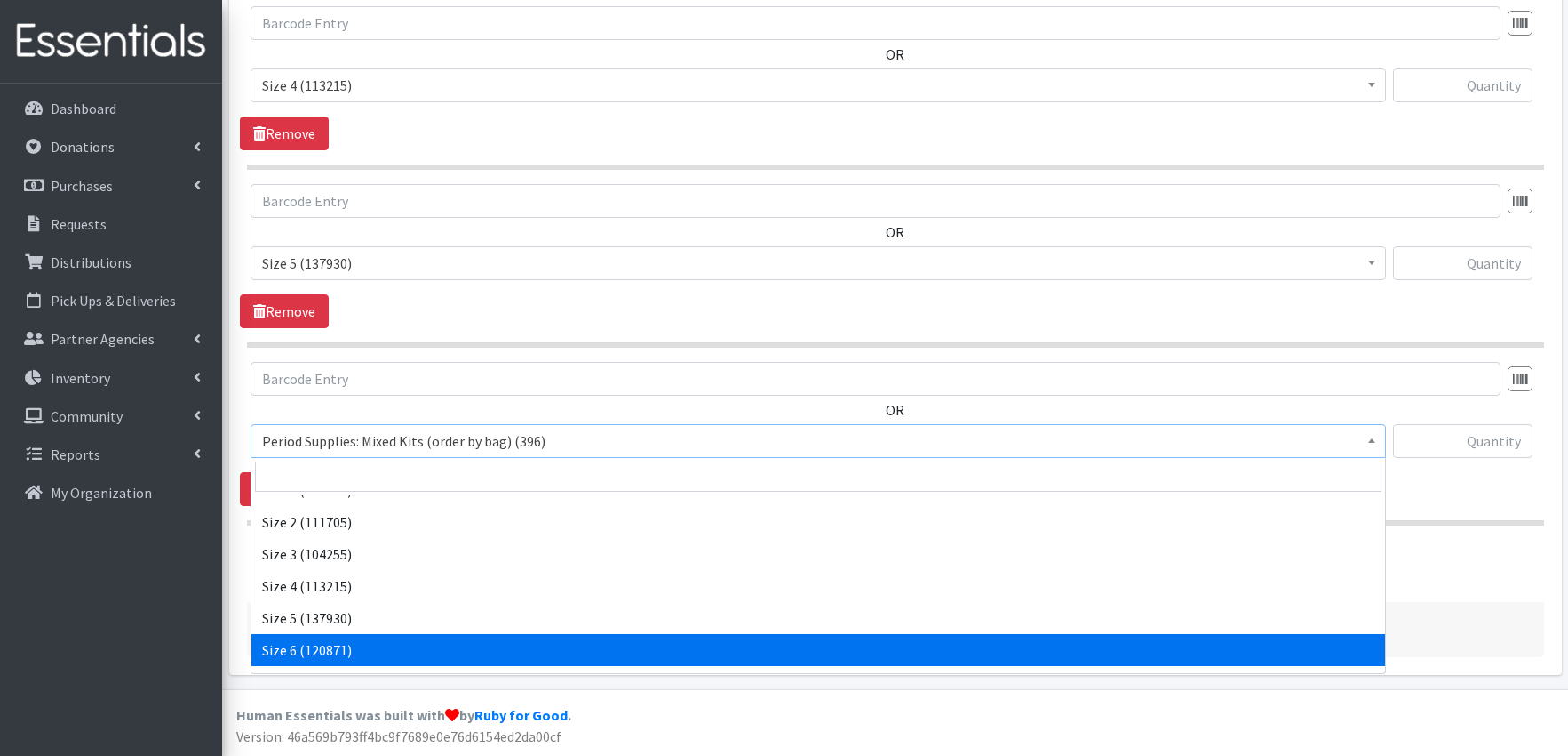
select select "1100"
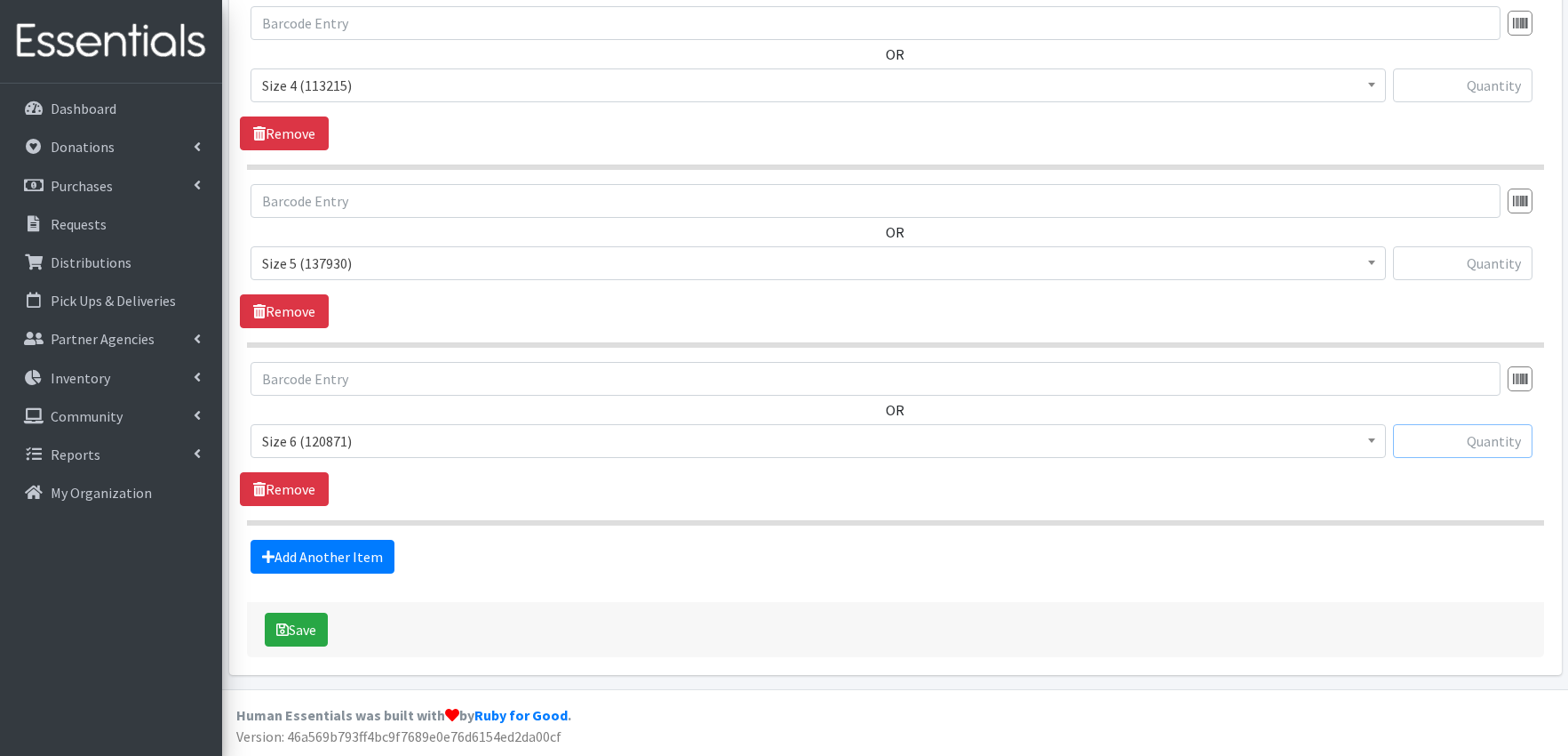
click at [1477, 449] on input "text" at bounding box center [1462, 441] width 140 height 33
click at [1506, 437] on input "text" at bounding box center [1462, 441] width 140 height 33
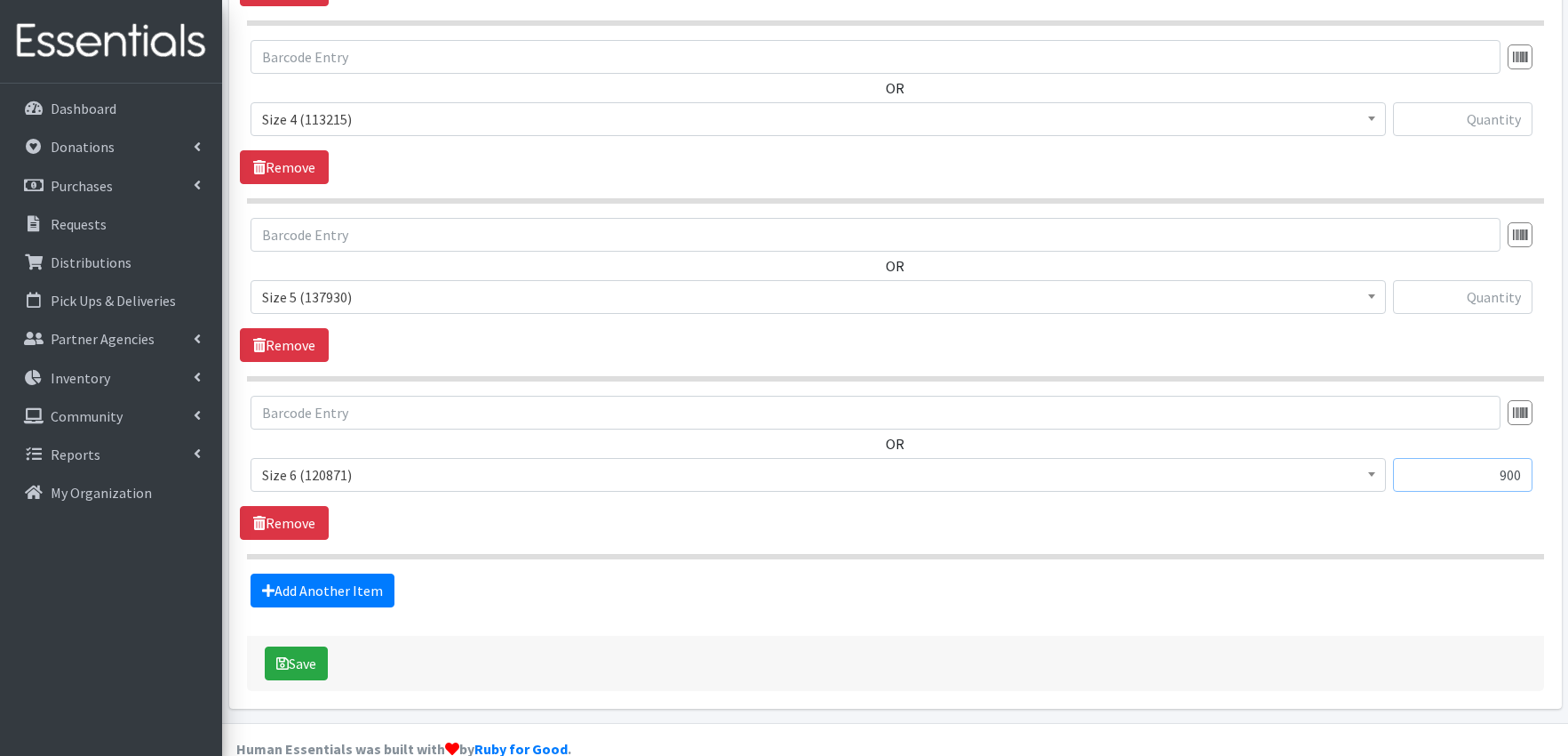
scroll to position [1036, 0]
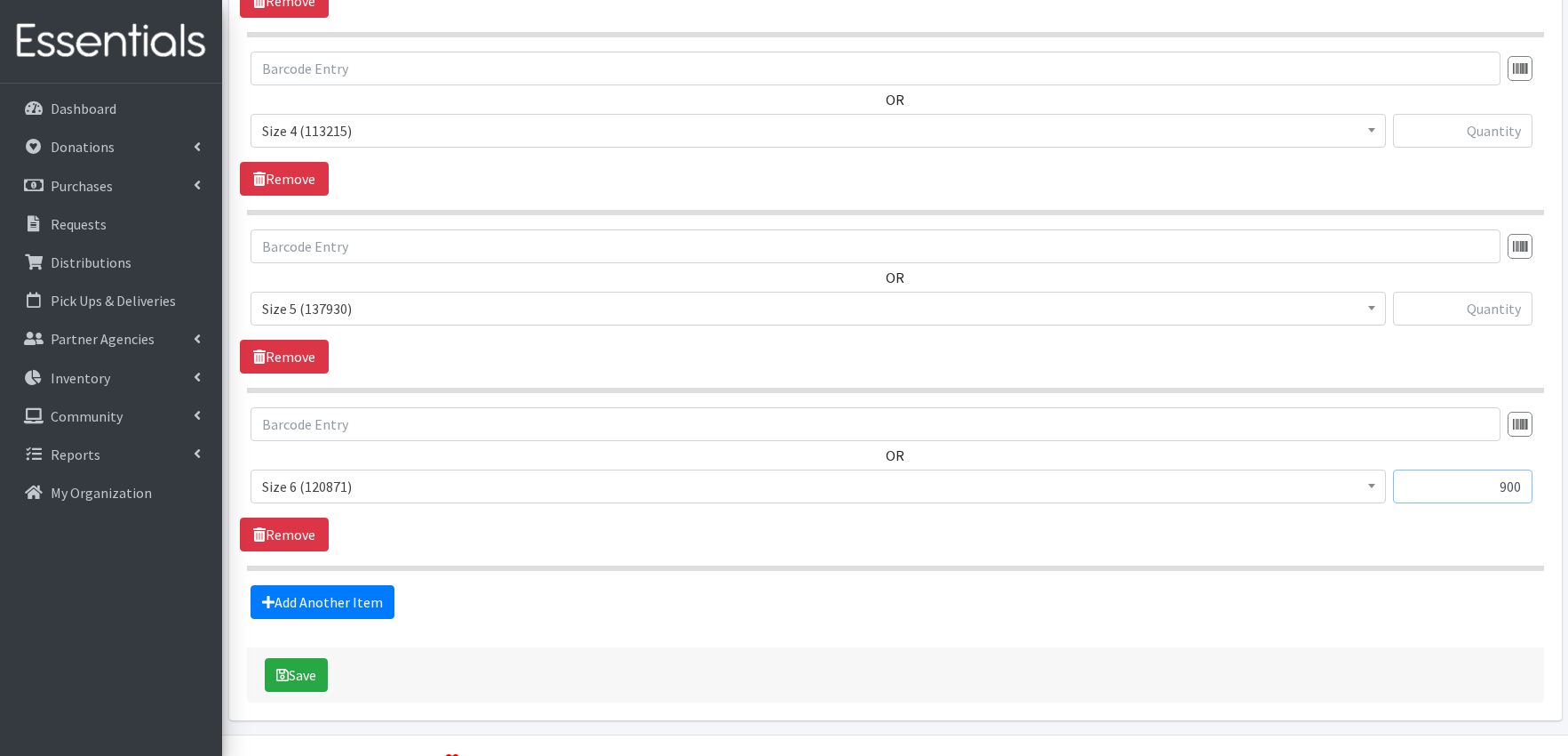
type input "900"
click at [1507, 304] on input "text" at bounding box center [1462, 308] width 140 height 33
type input "900"
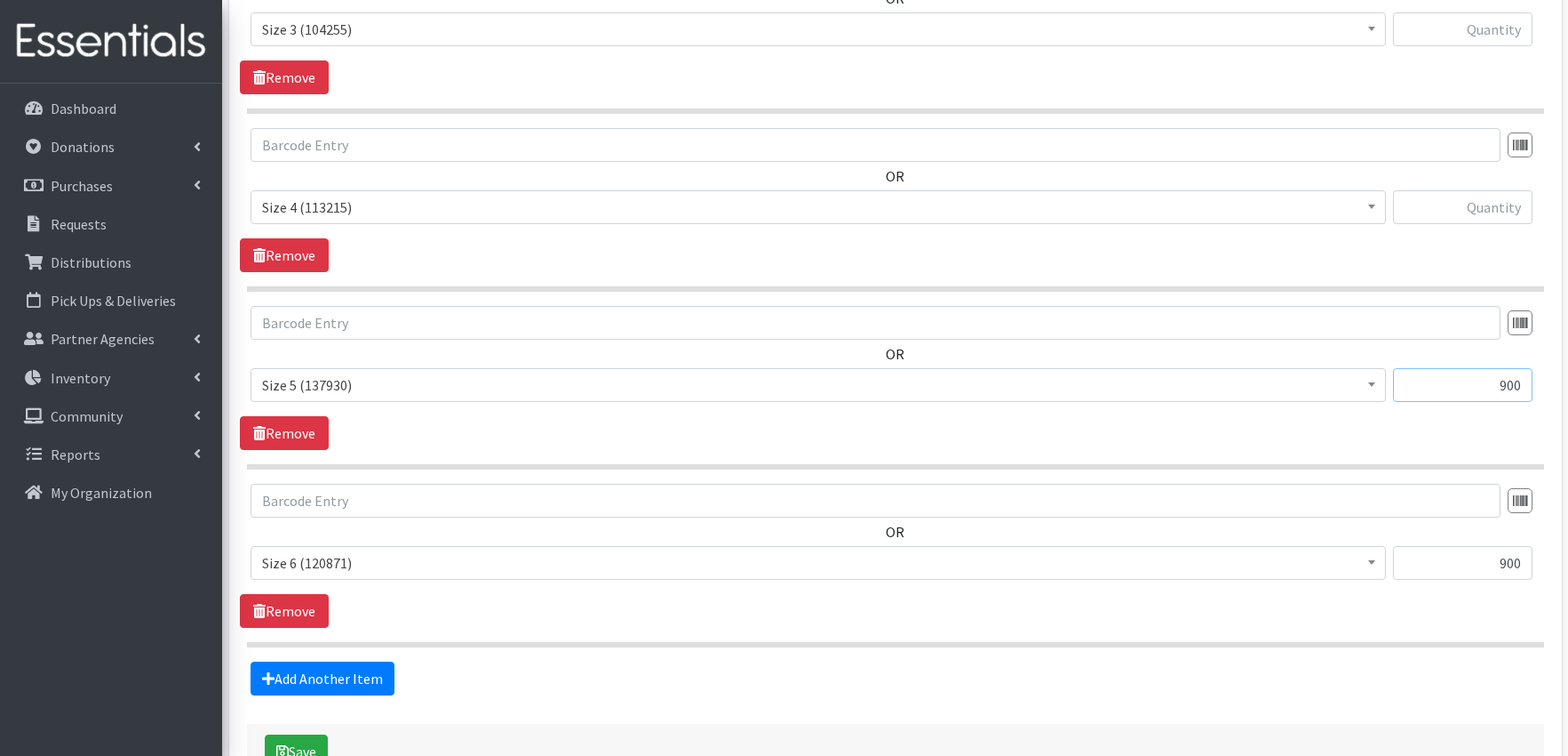
scroll to position [969, 0]
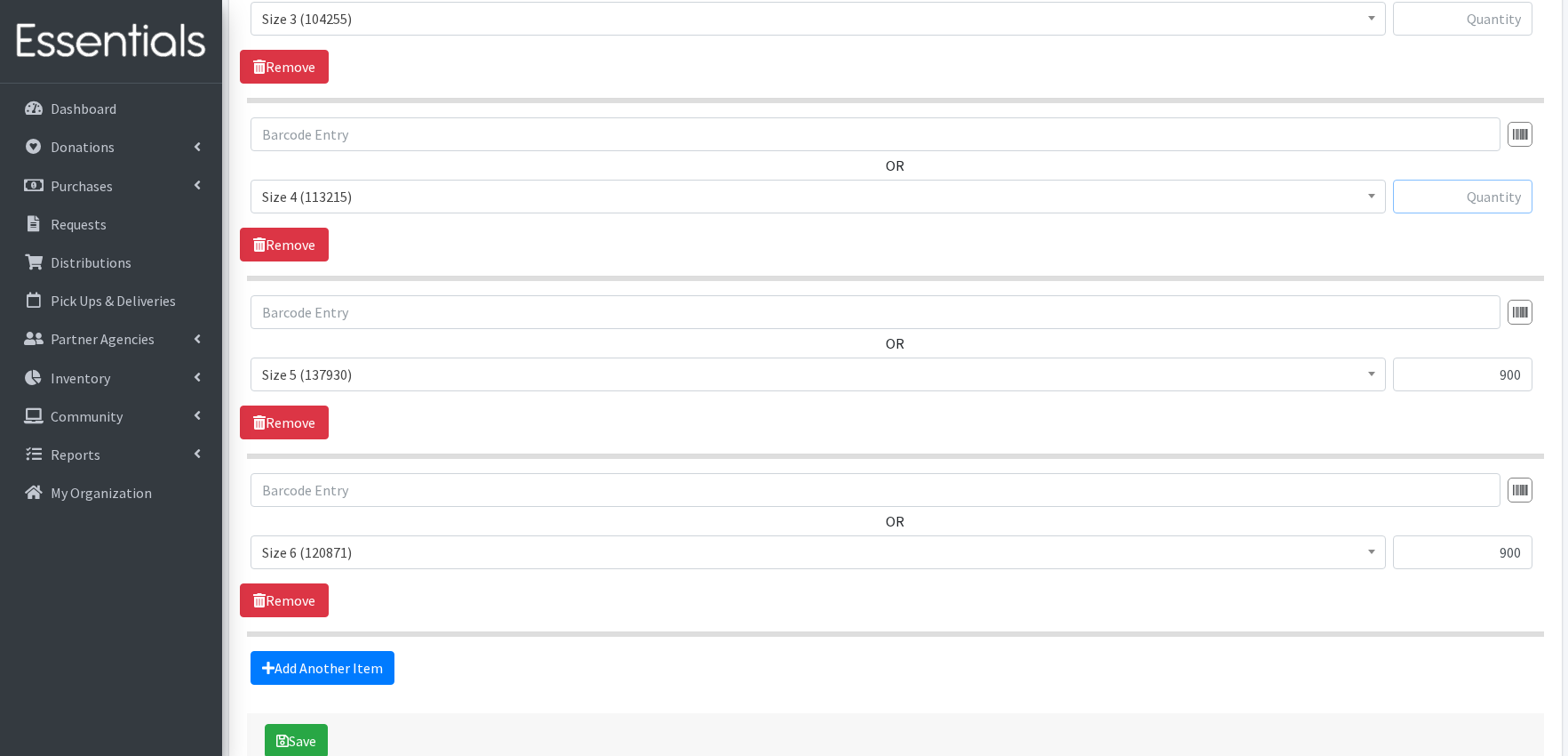
click at [1493, 208] on input "text" at bounding box center [1462, 196] width 140 height 33
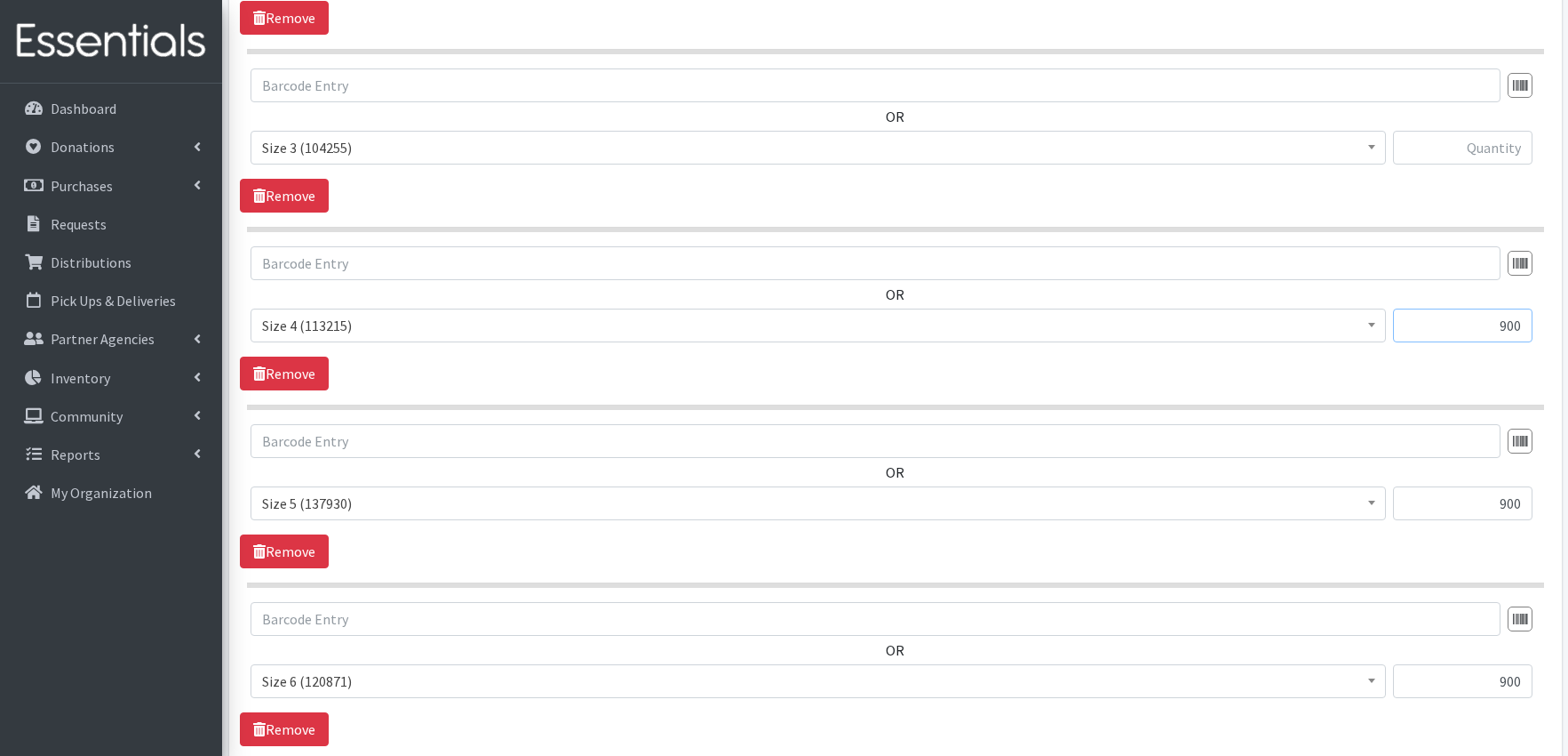
scroll to position [830, 0]
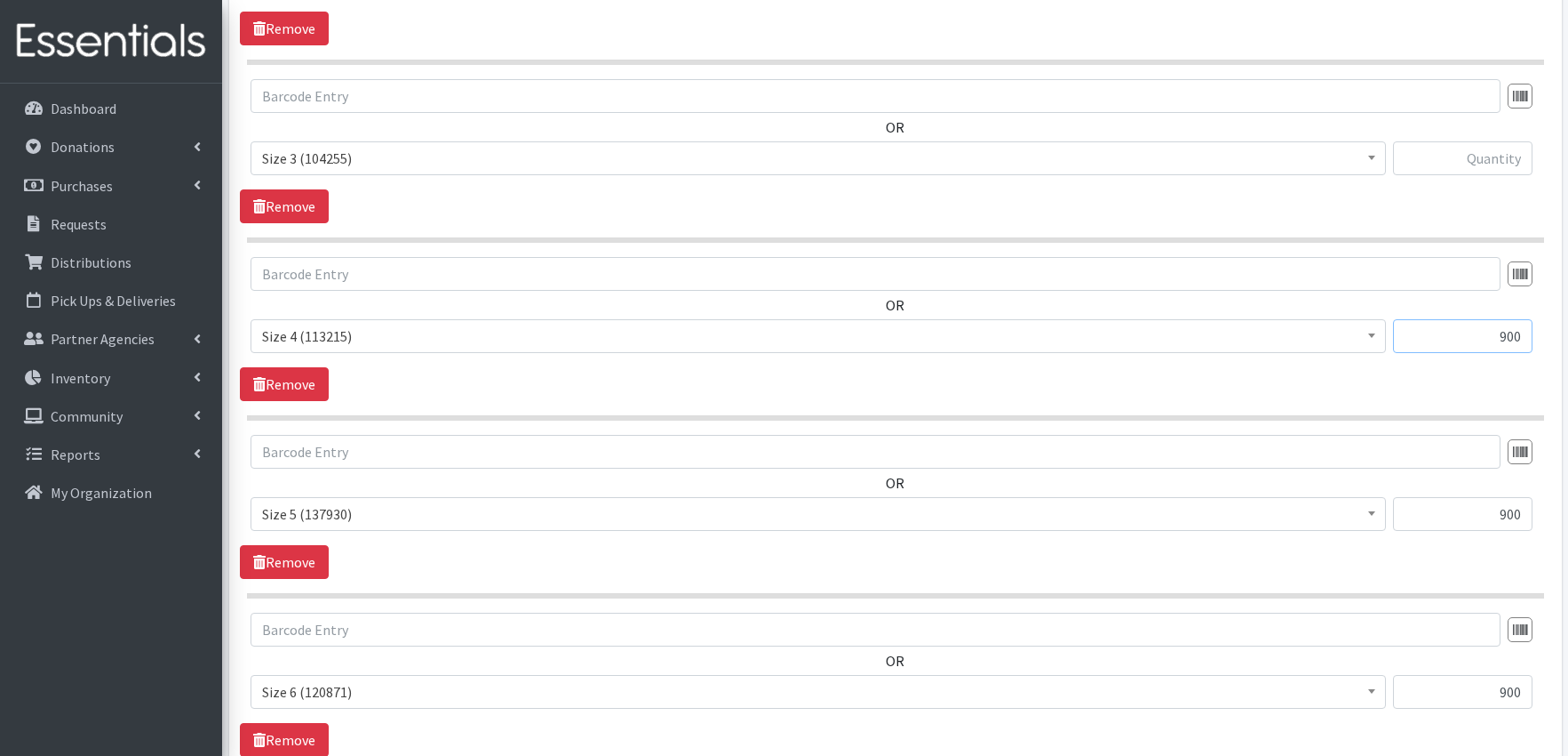
type input "900"
click at [1499, 163] on input "text" at bounding box center [1462, 158] width 140 height 33
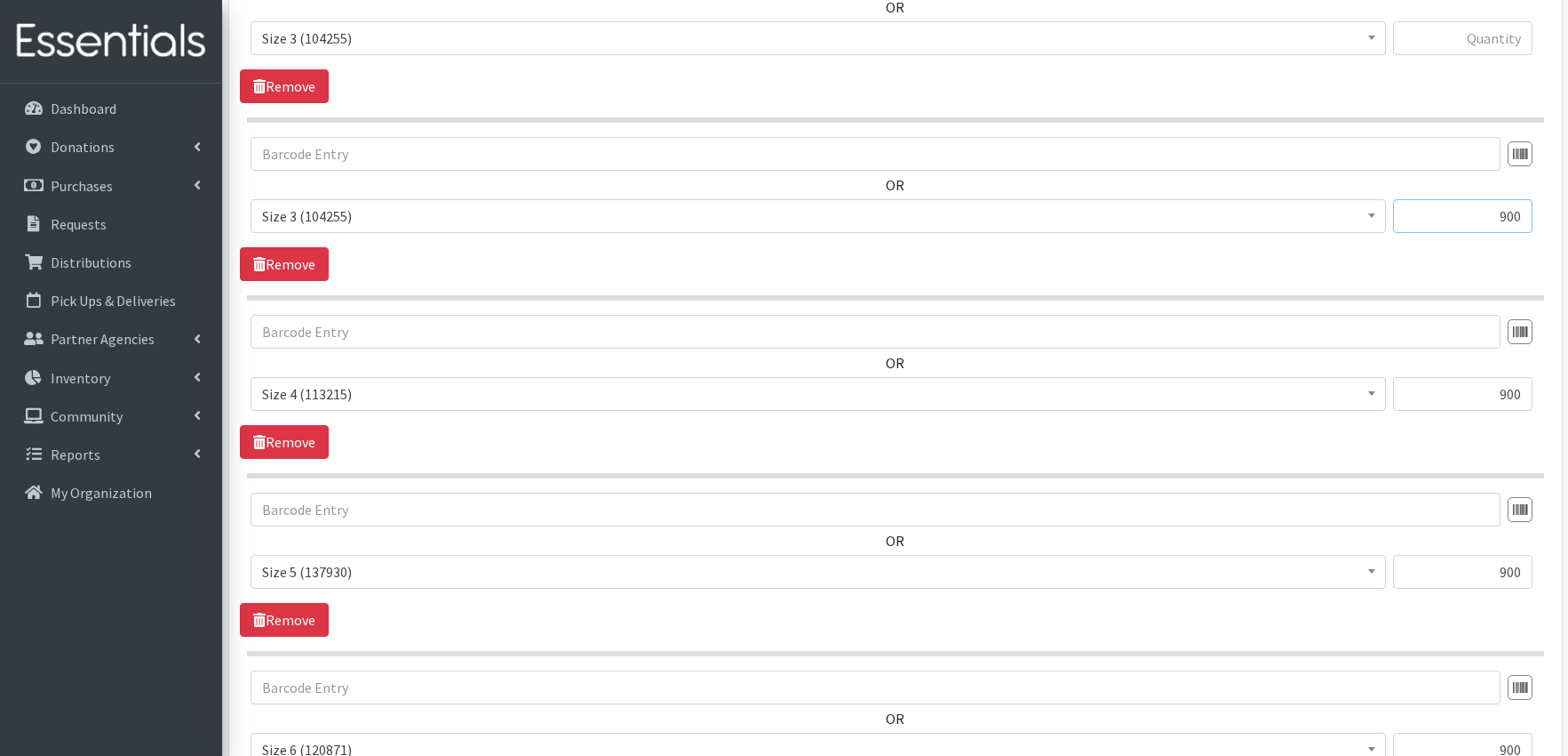
scroll to position [722, 0]
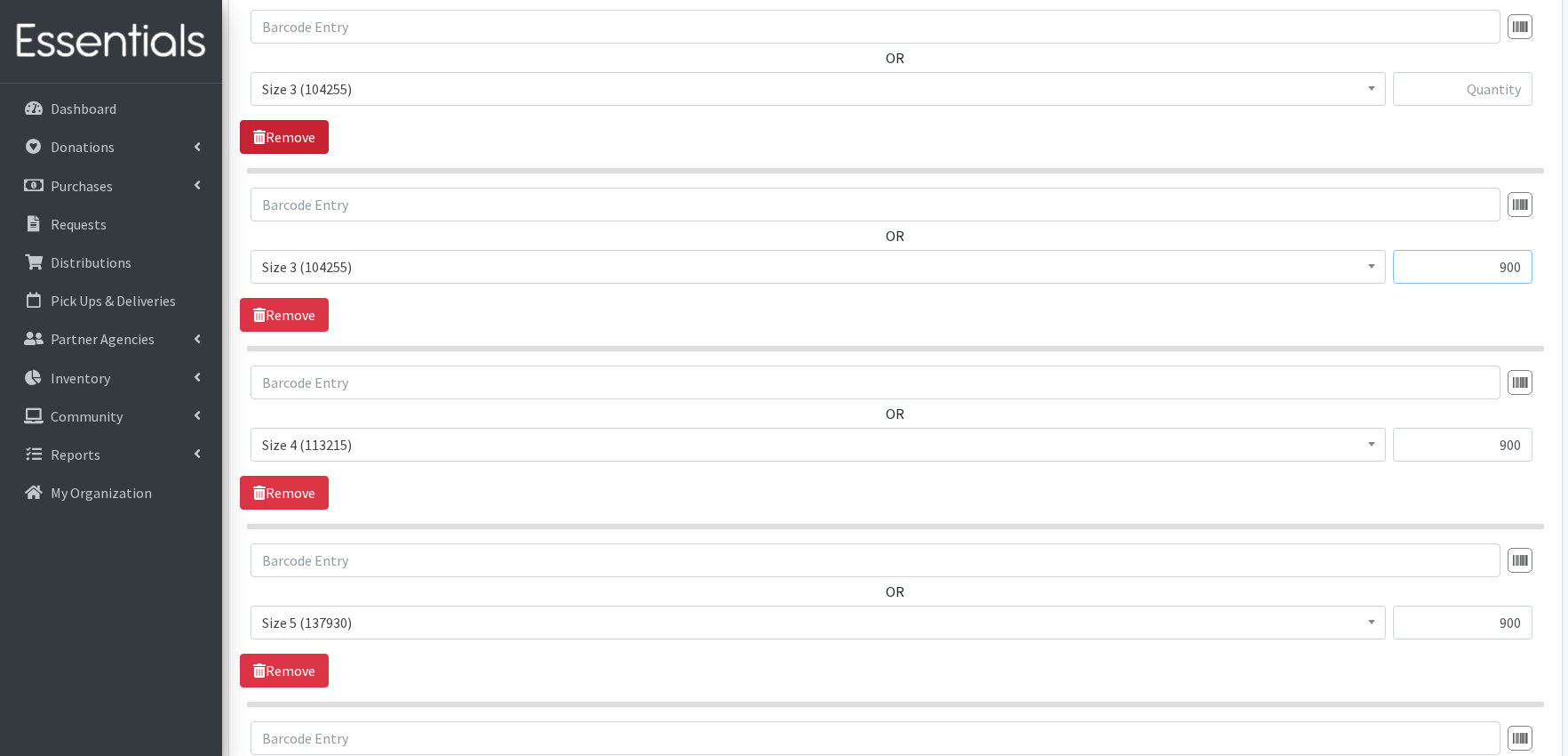
type input "900"
click at [281, 133] on link "Remove" at bounding box center [284, 137] width 89 height 33
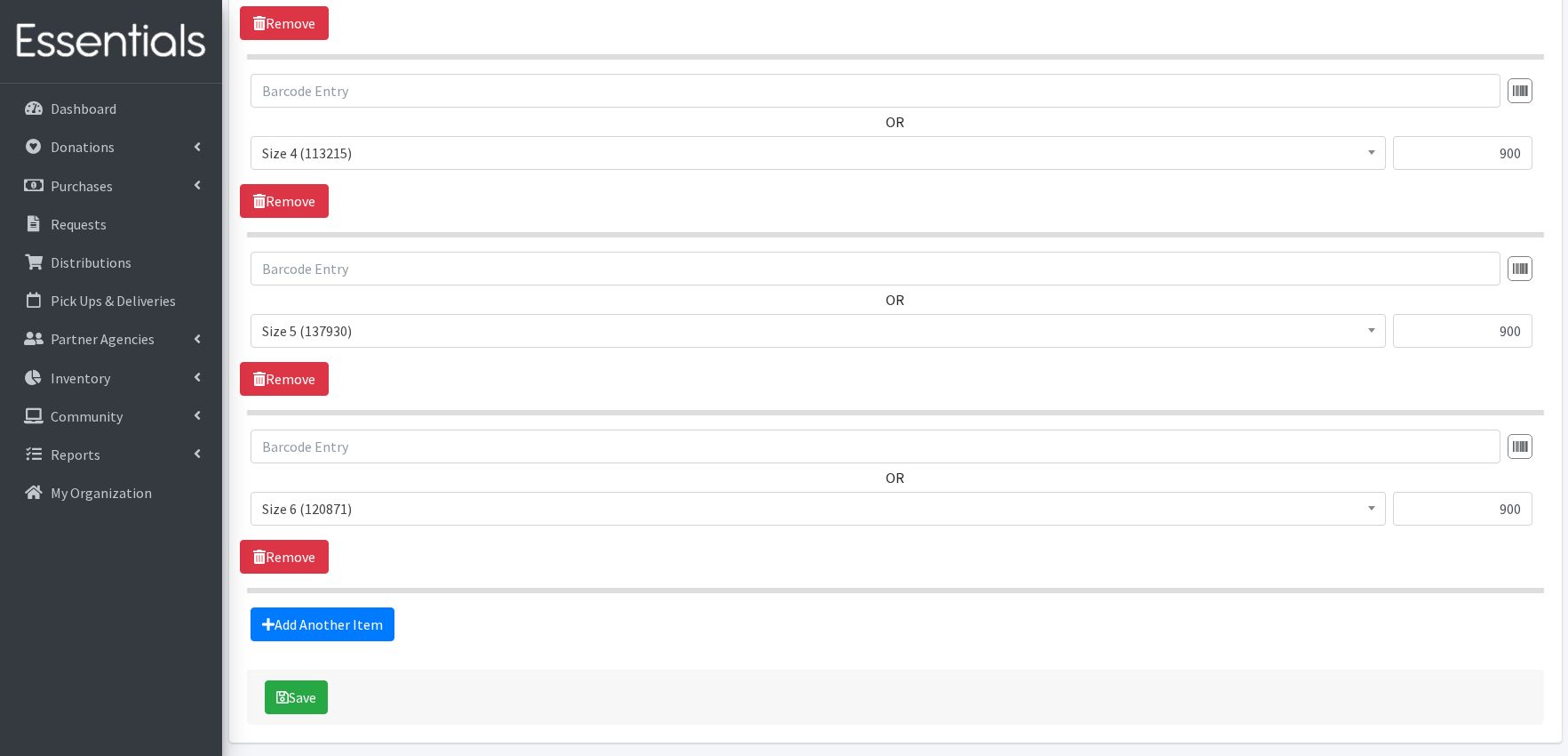
scroll to position [903, 0]
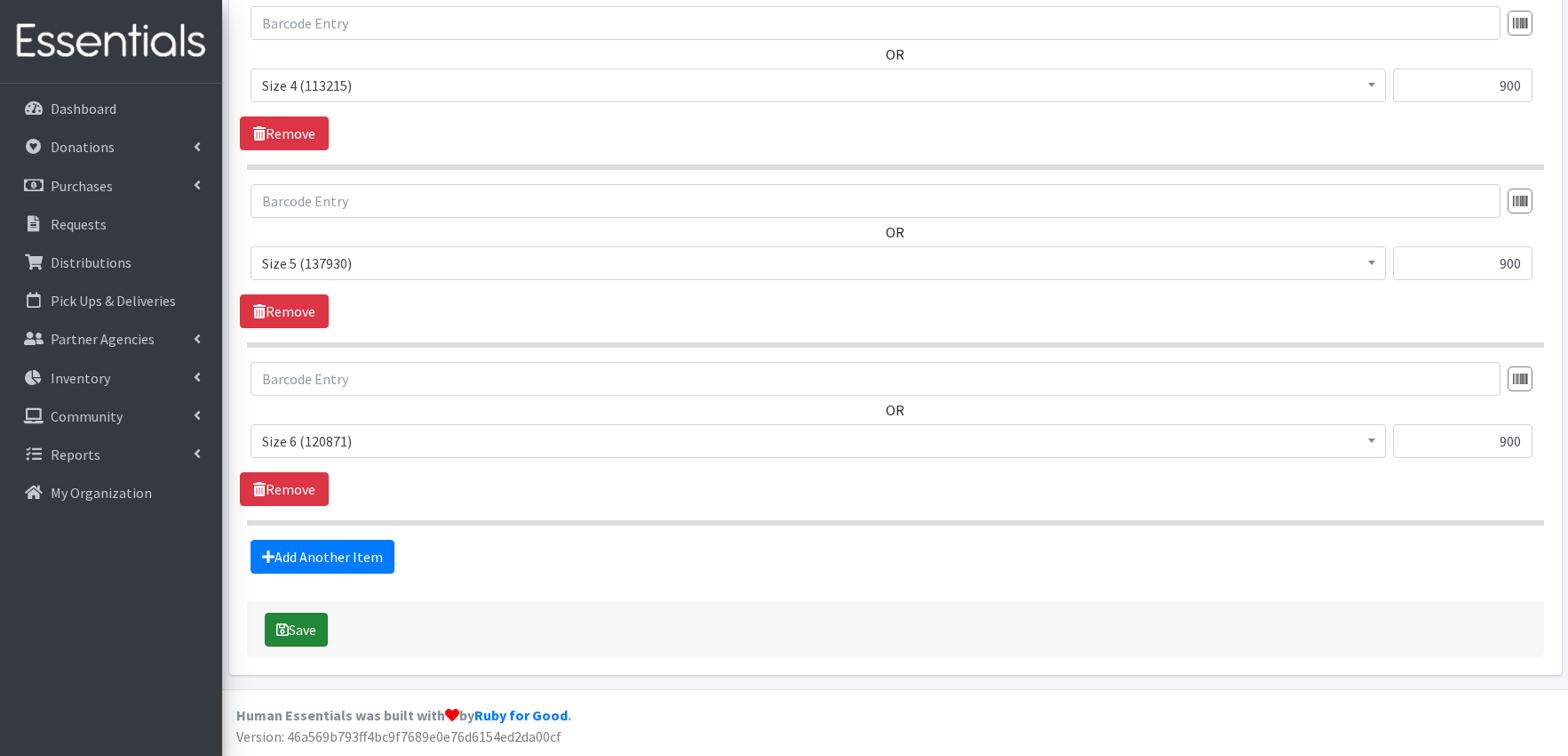
click at [307, 631] on button "Save" at bounding box center [297, 629] width 63 height 33
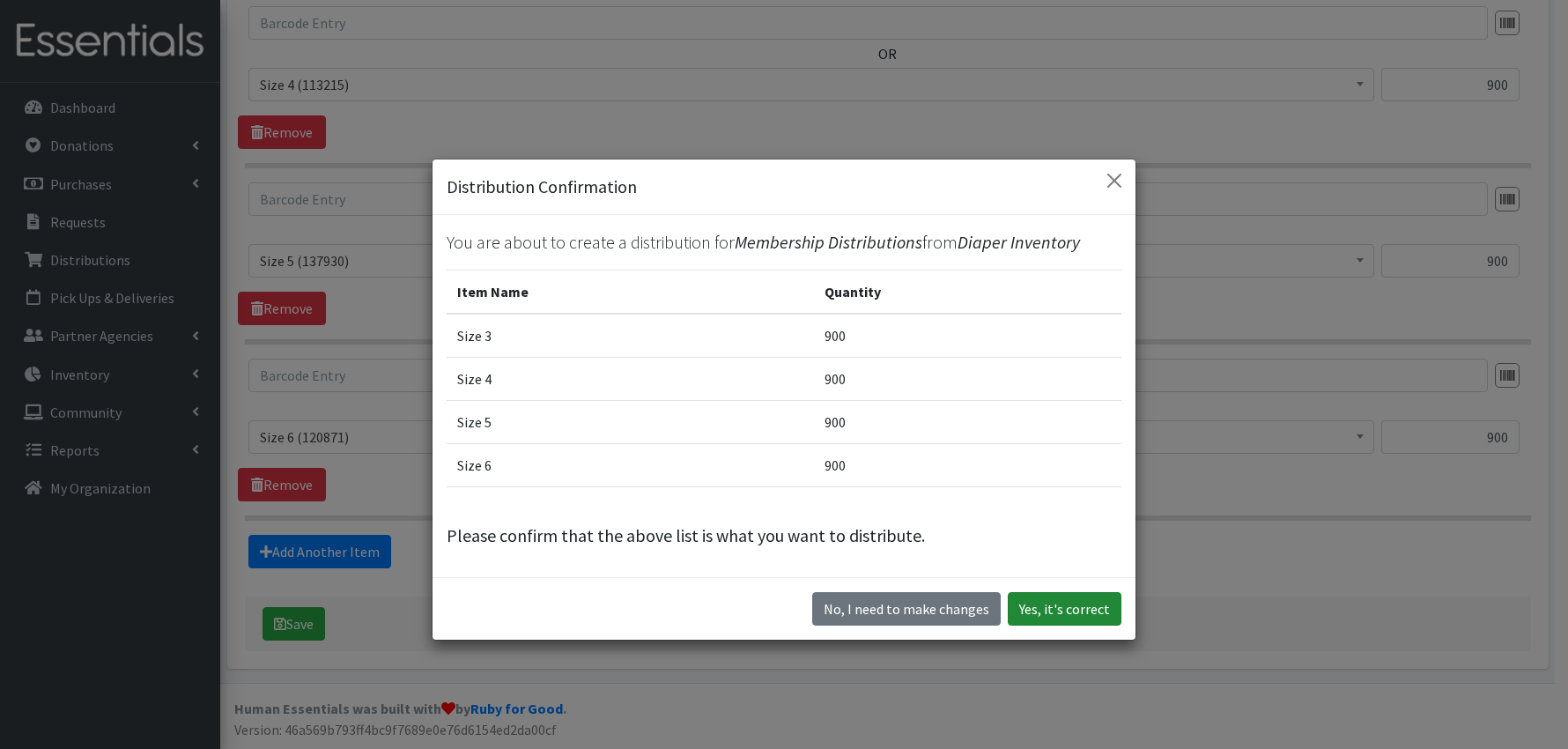
click at [1050, 607] on button "Yes, it's correct" at bounding box center [1063, 608] width 114 height 33
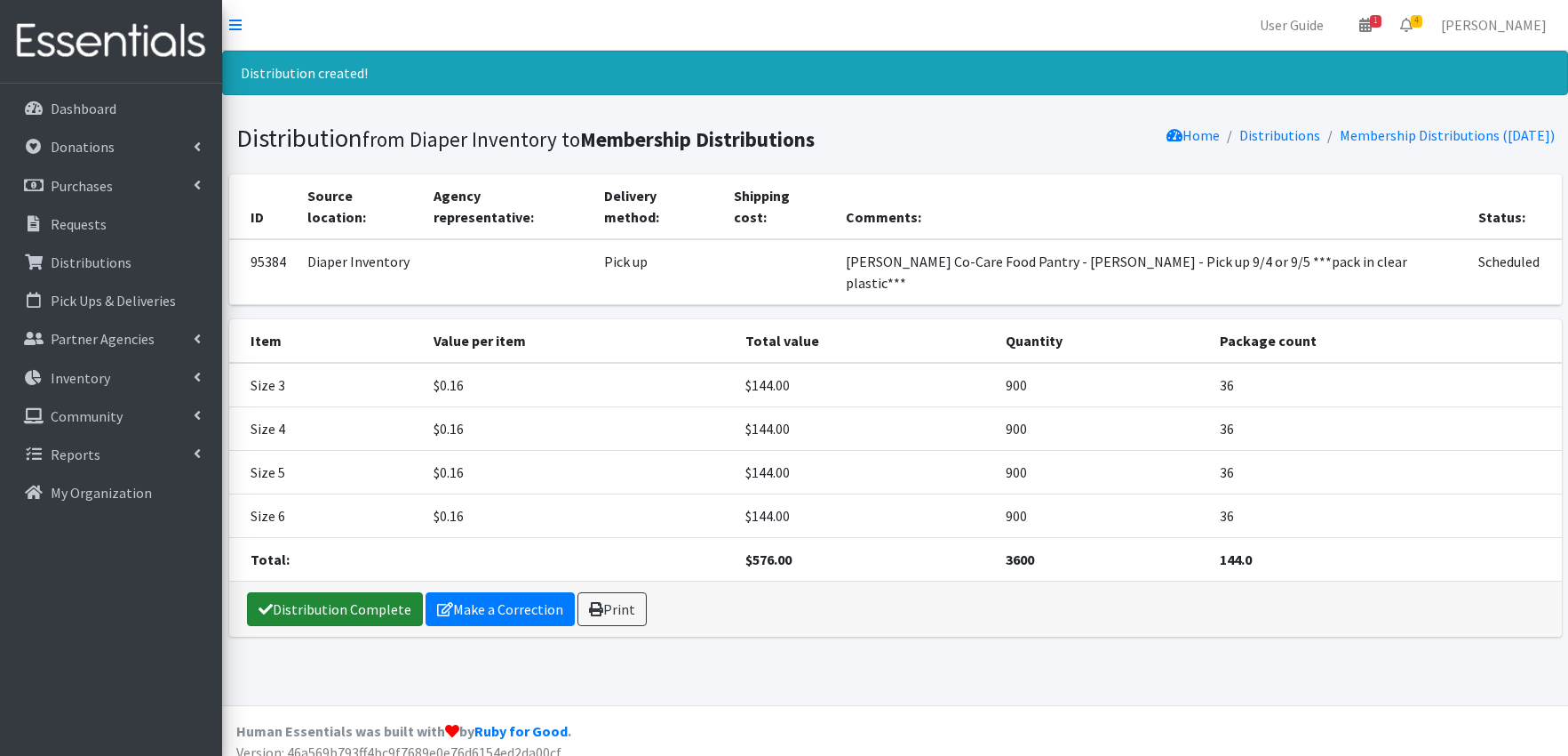
click at [374, 592] on link "Distribution Complete" at bounding box center [335, 609] width 176 height 33
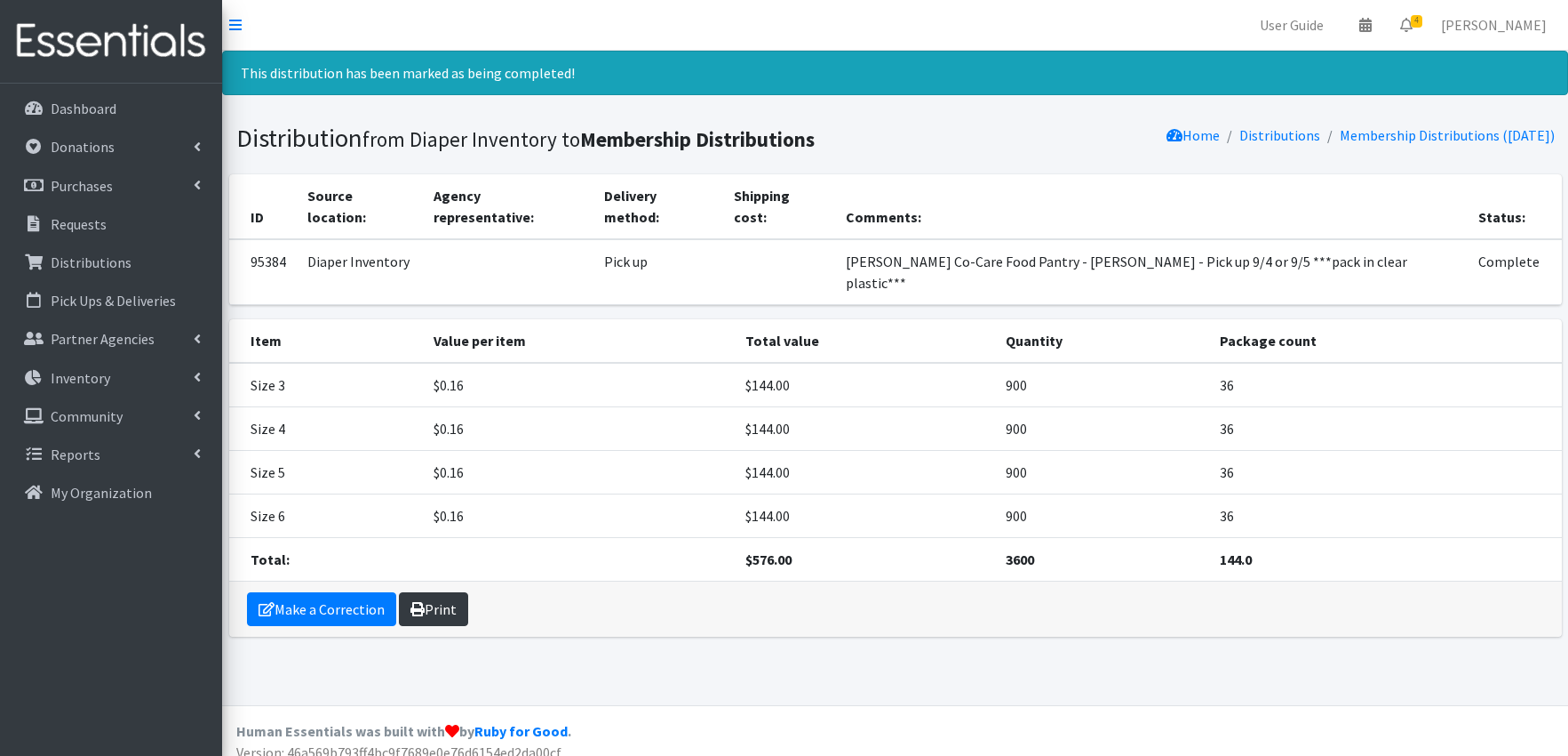
click at [438, 592] on link "Print" at bounding box center [434, 609] width 69 height 33
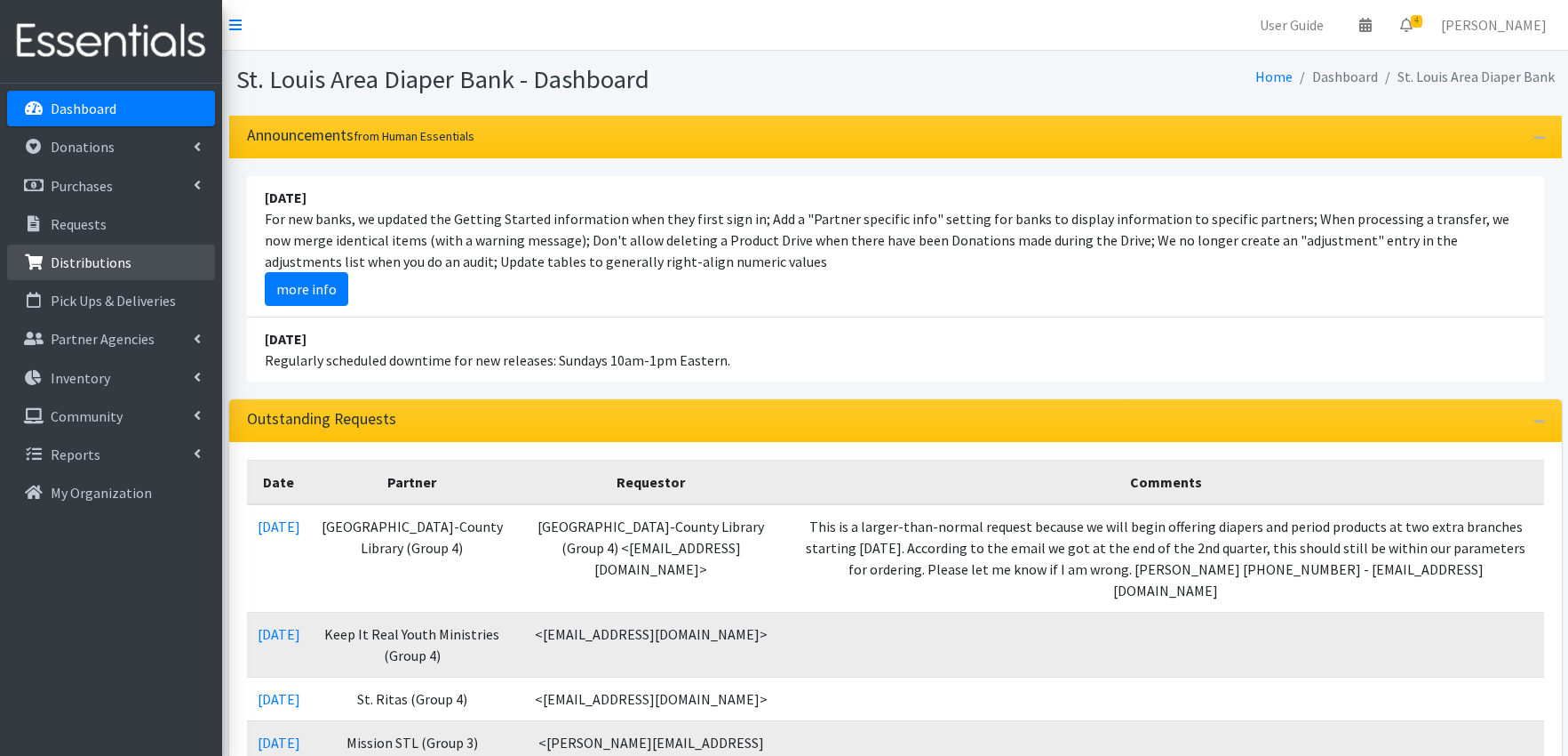
click at [121, 259] on p "Distributions" at bounding box center [91, 262] width 81 height 18
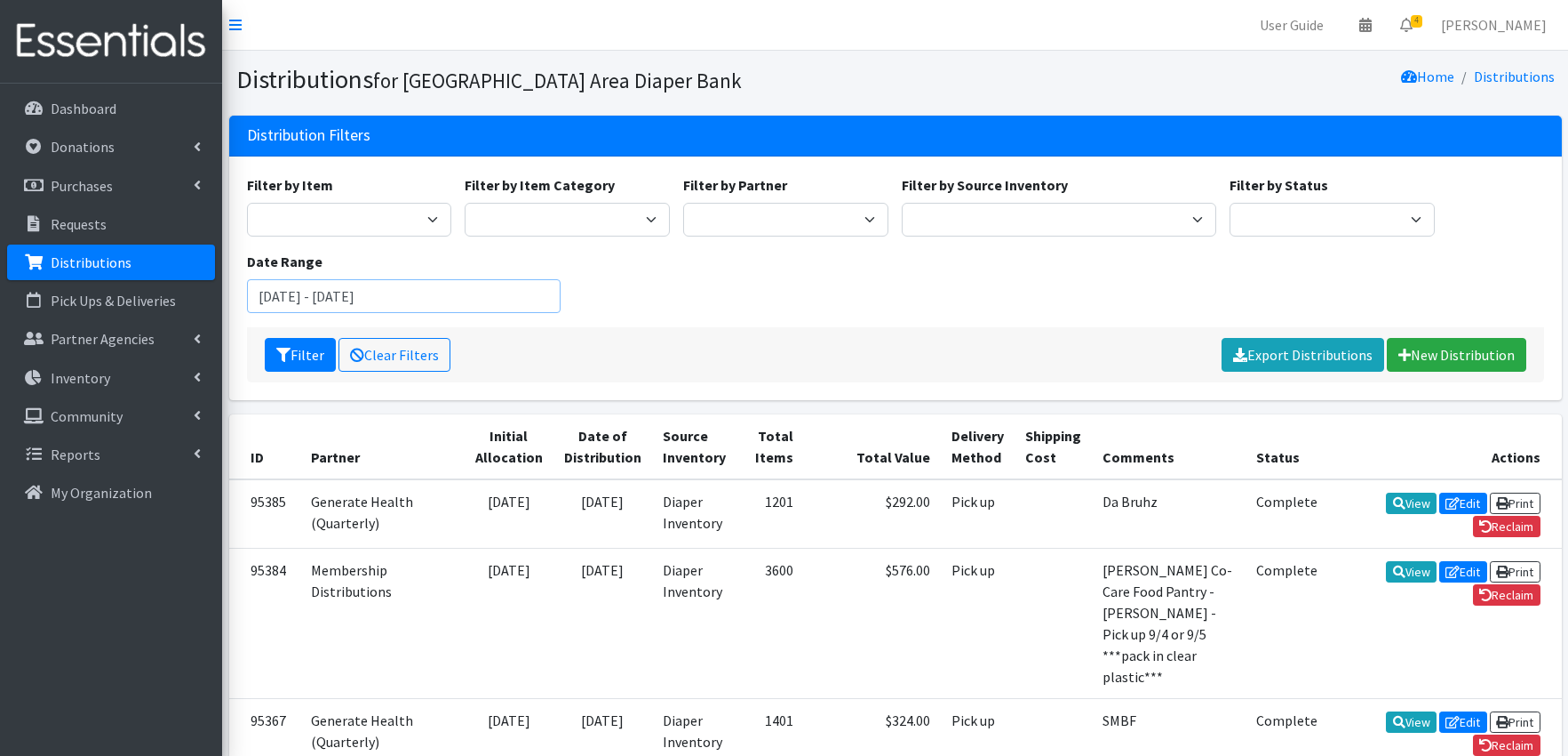
click at [301, 297] on input "June 21, 2025 - September 21, 2025" at bounding box center [403, 296] width 314 height 33
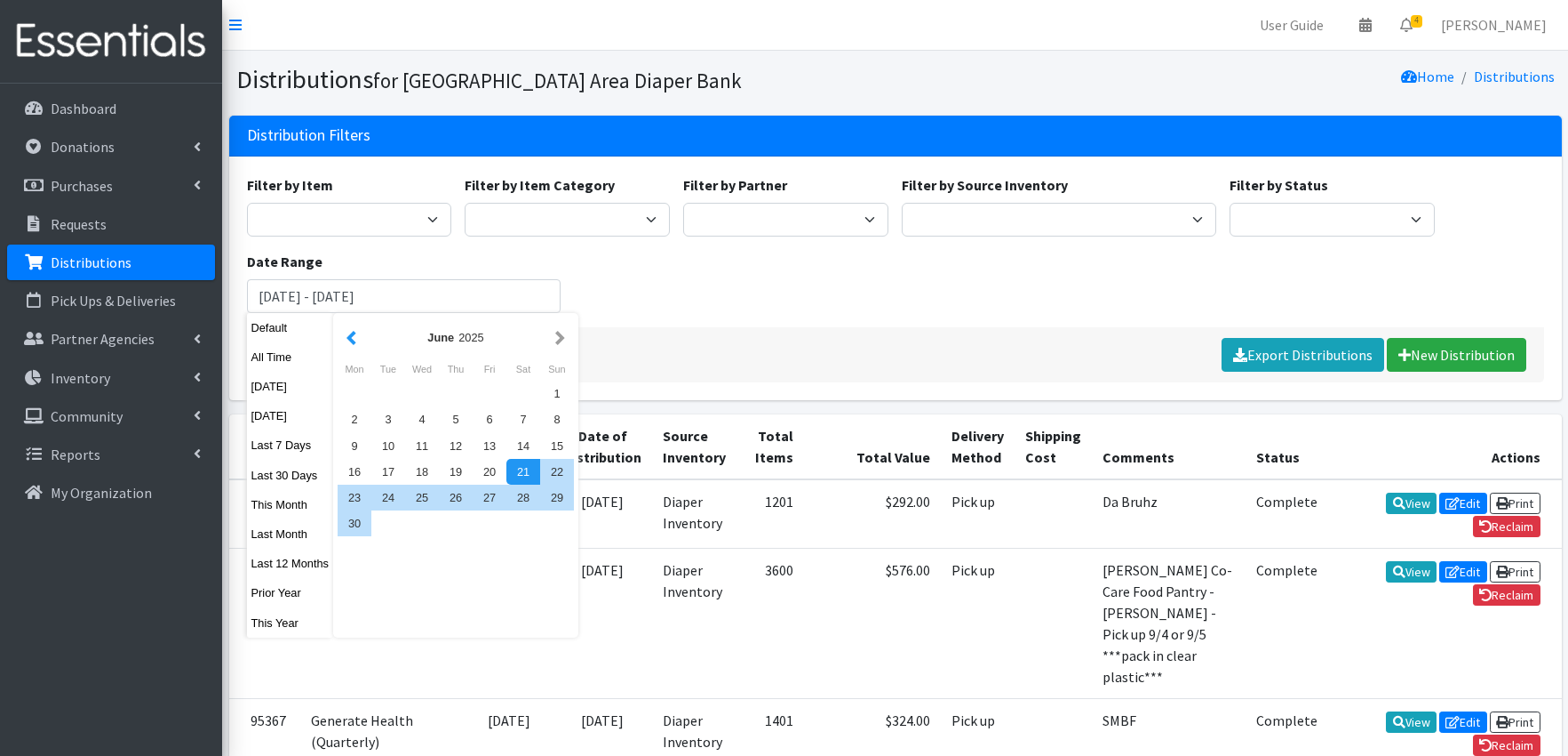
click at [347, 333] on button "button" at bounding box center [350, 337] width 19 height 23
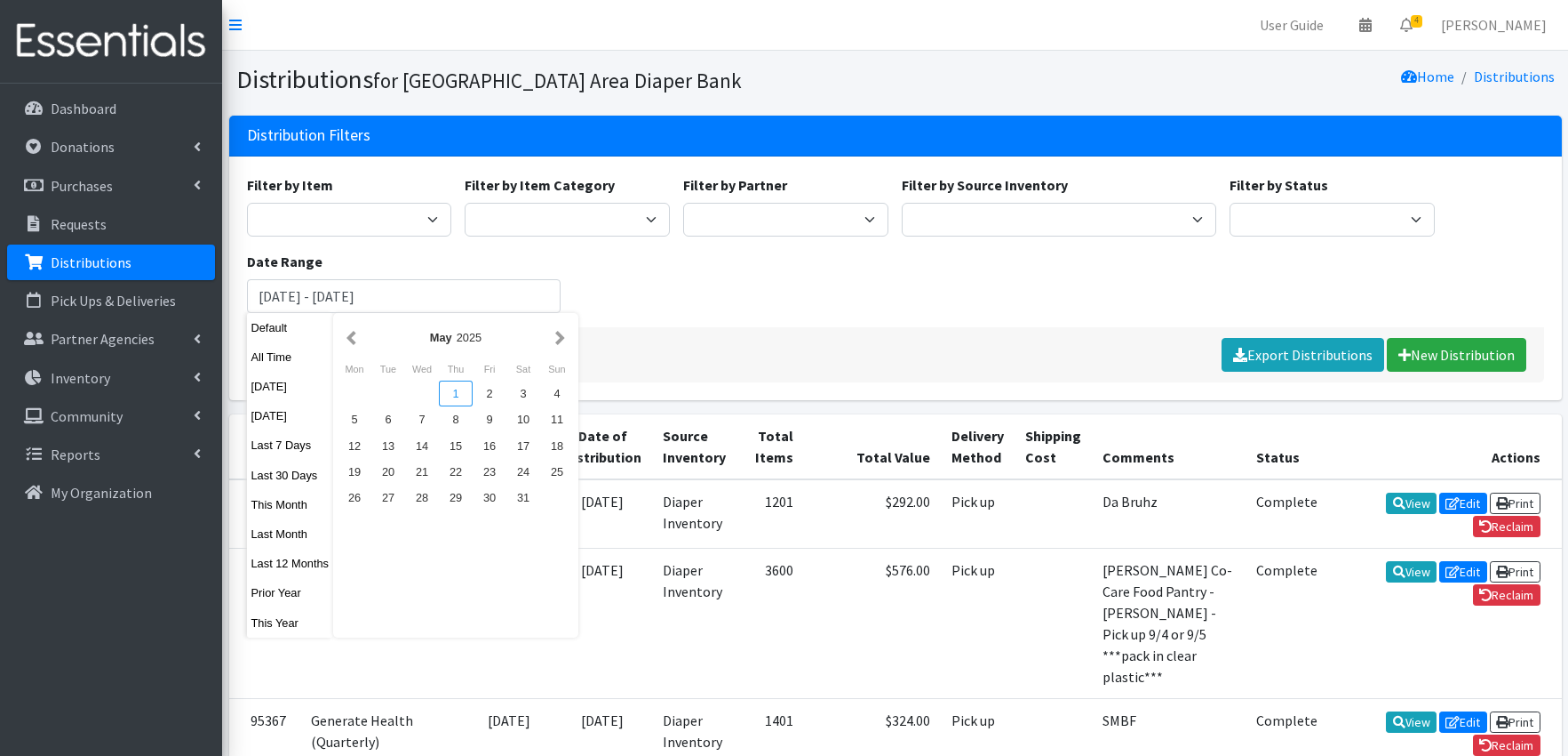
click at [463, 393] on div "1" at bounding box center [455, 394] width 33 height 25
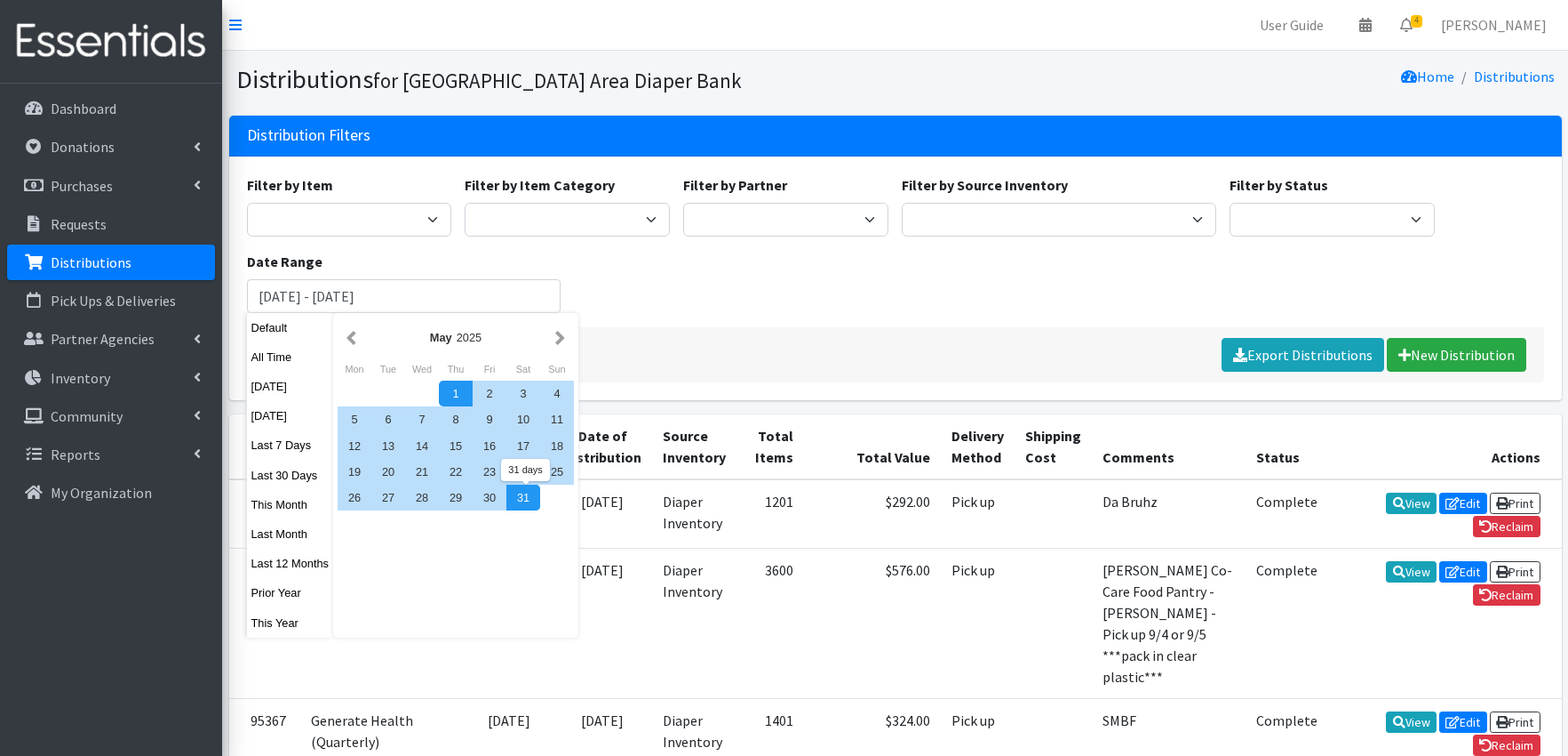
click at [525, 504] on div "31" at bounding box center [523, 497] width 33 height 25
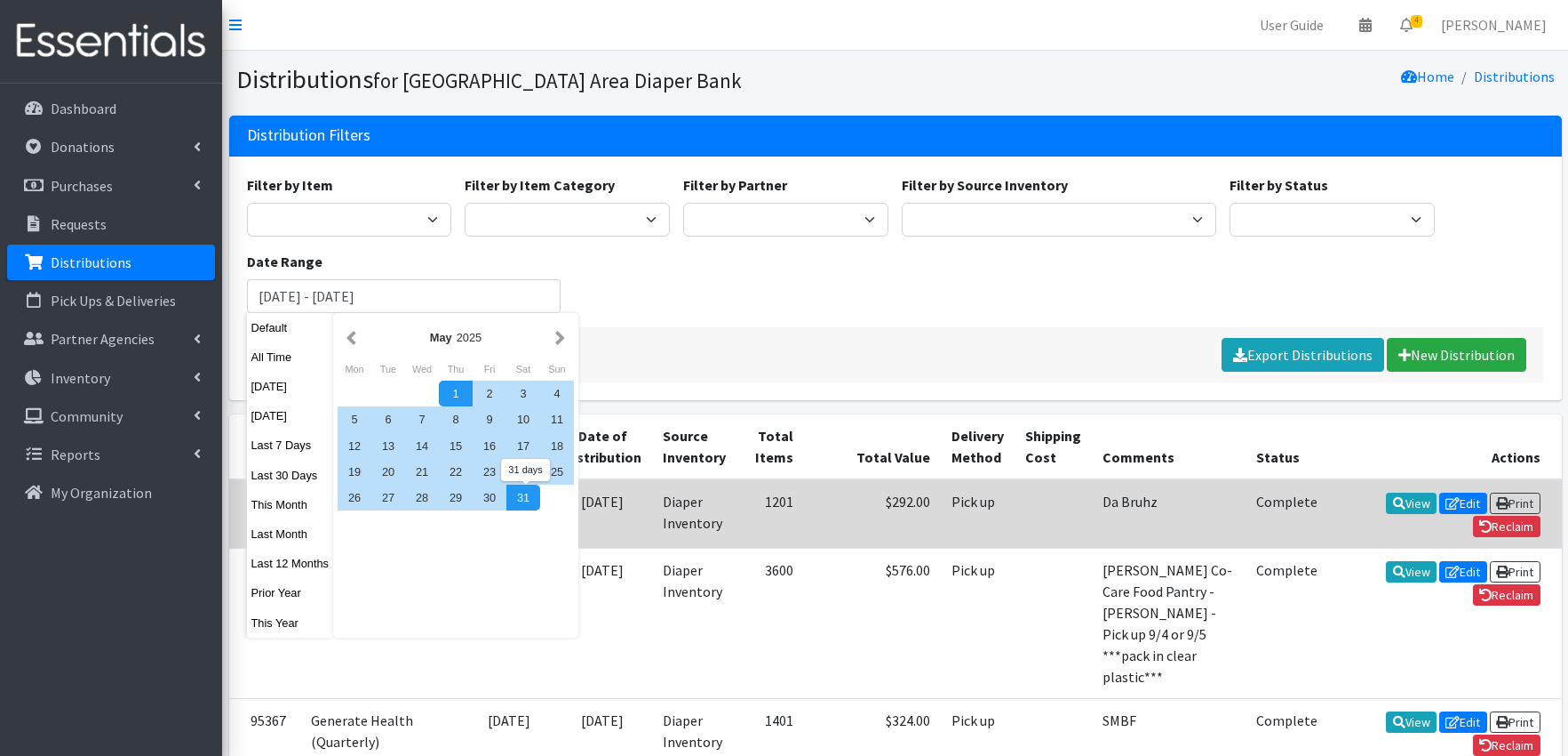
type input "[DATE] - [DATE]"
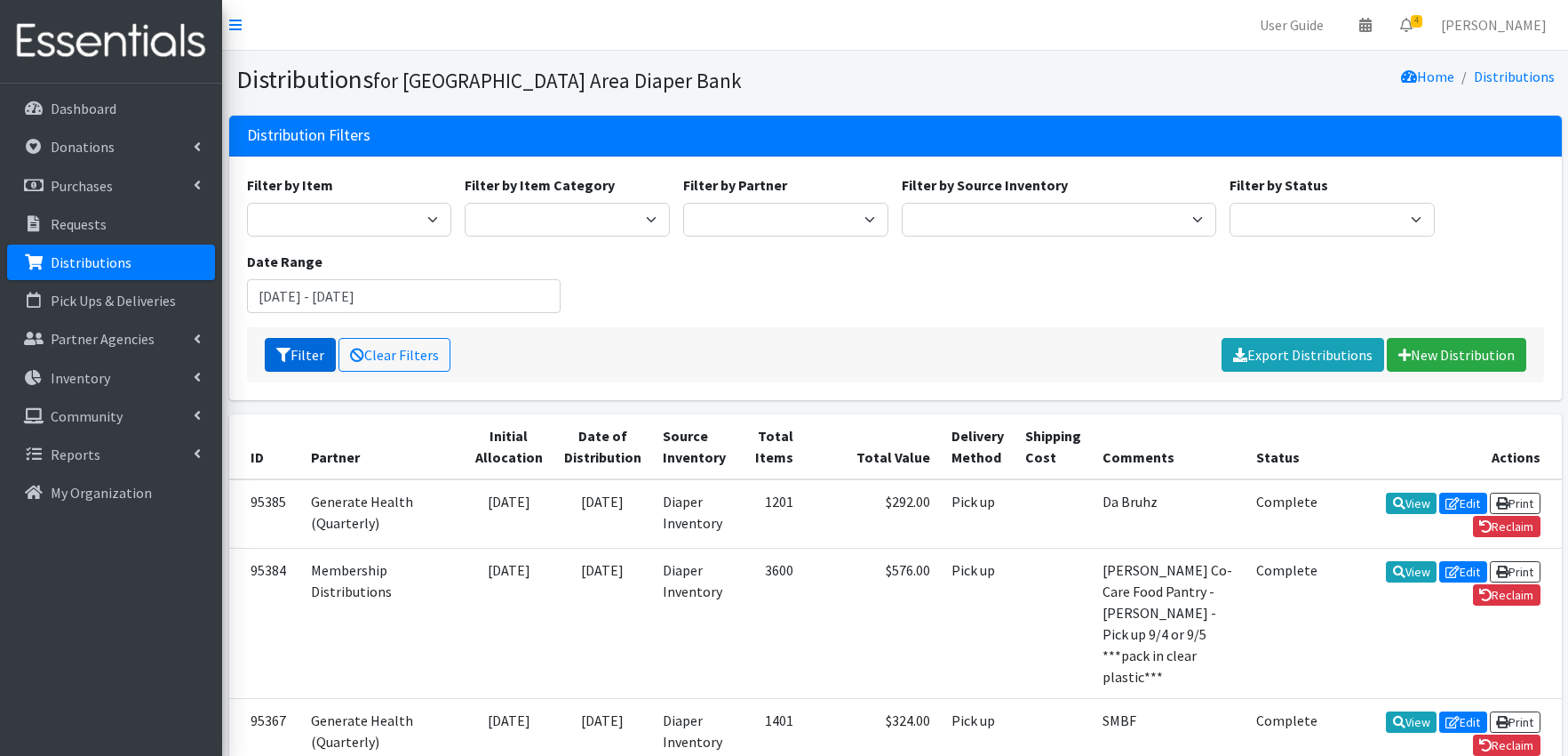
click at [310, 350] on button "Filter" at bounding box center [300, 354] width 71 height 33
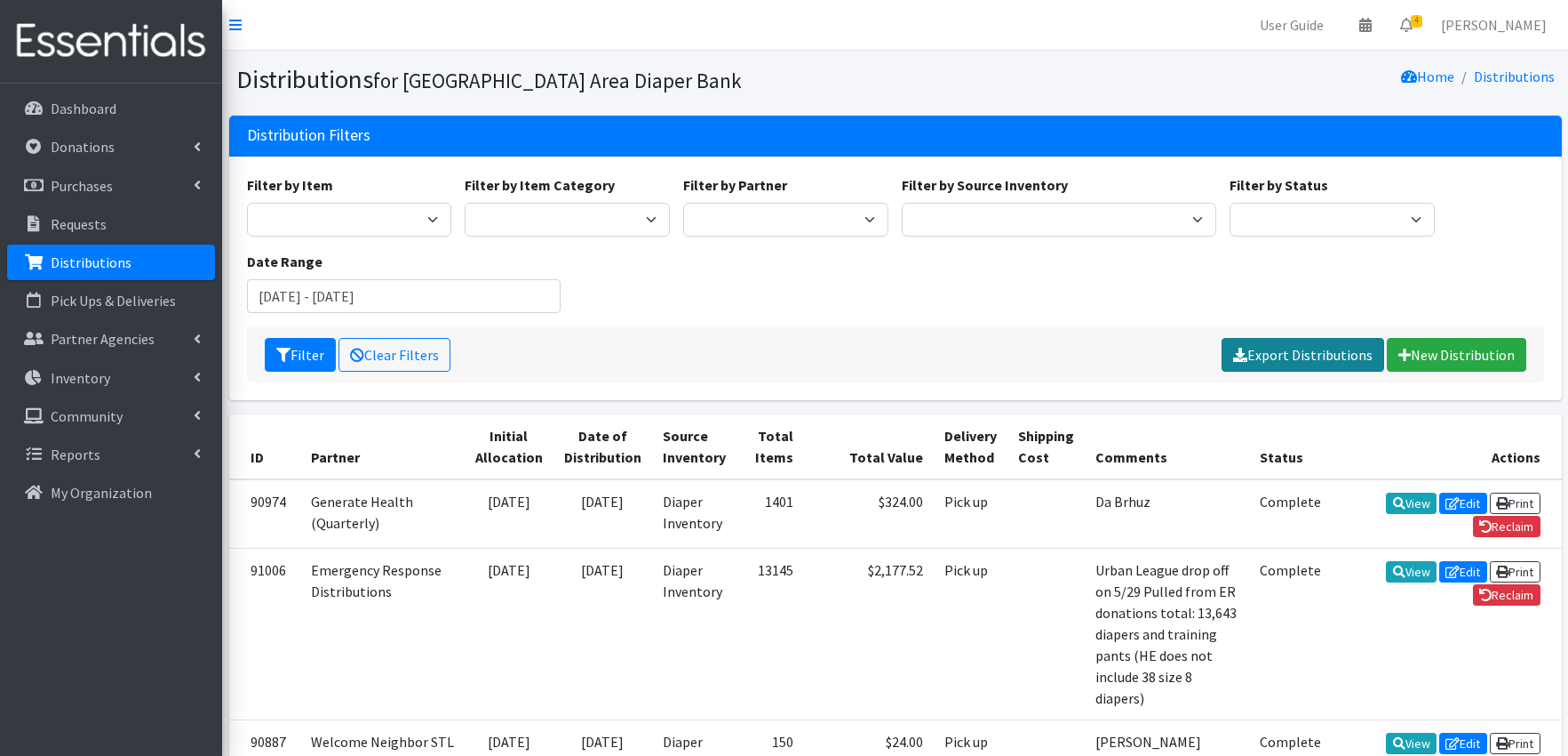
click at [1293, 349] on link "Export Distributions" at bounding box center [1303, 354] width 162 height 33
click at [1021, 311] on div "Filter by Item Adult Briefs (Large/X-Large) Adult Briefs (Medium/Large) Adult B…" at bounding box center [895, 251] width 1311 height 153
